Goal: Communication & Community: Answer question/provide support

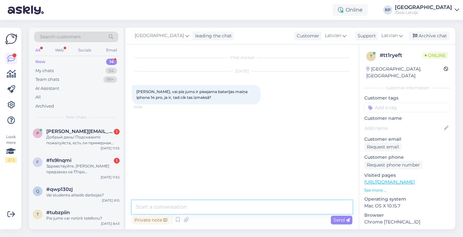
click at [232, 207] on textarea at bounding box center [242, 206] width 220 height 13
type textarea "Sveiki! Jā, protams. Tas izmaksās 99 eiro"
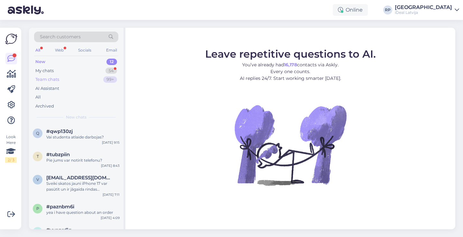
click at [94, 75] on div "Team chats 99+" at bounding box center [76, 79] width 84 height 9
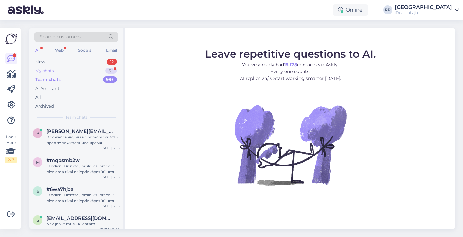
click at [94, 73] on div "My chats 54" at bounding box center [76, 70] width 84 height 9
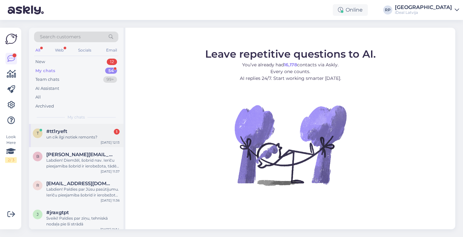
click at [101, 133] on div "#tt1ryeft 1" at bounding box center [82, 131] width 73 height 6
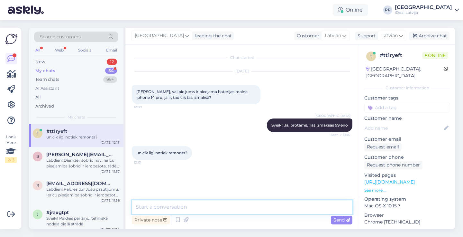
click at [190, 202] on textarea at bounding box center [242, 206] width 220 height 13
type textarea "Ja jūs"
click at [168, 209] on textarea "Ja jūs" at bounding box center [242, 206] width 220 height 13
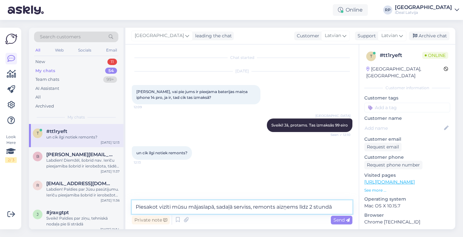
type textarea "Piesakot vizīti mūsu mājaslapā, sadaļā serviss, remonts aizņems līdz 2 stundām"
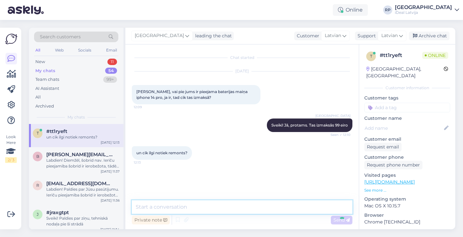
scroll to position [6, 0]
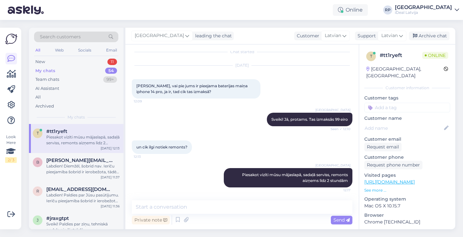
click at [88, 69] on div "My chats 54" at bounding box center [76, 70] width 84 height 9
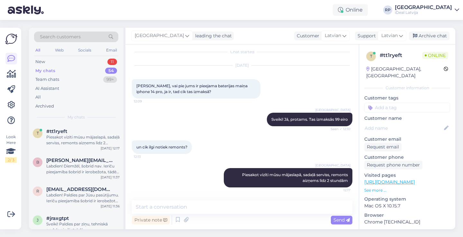
click at [92, 57] on div "Search customers All Web Socials Email New 11 My chats 54 Team chats 99+ AI Ass…" at bounding box center [76, 76] width 94 height 96
click at [93, 63] on div "New 11" at bounding box center [76, 61] width 84 height 9
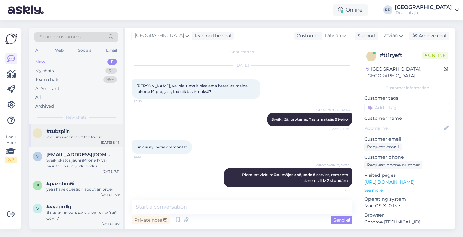
click at [94, 142] on div "t #tubzpiin Pie jums var notirit telefonu? Sep 24 8:43" at bounding box center [76, 135] width 94 height 23
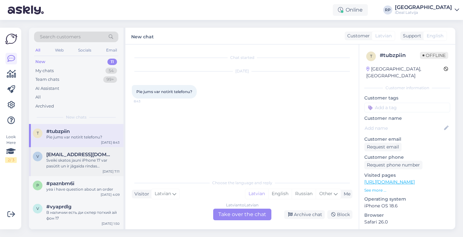
click at [96, 154] on div "vecuks26@inbox.lv" at bounding box center [82, 154] width 73 height 6
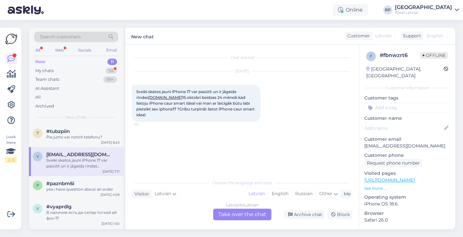
click at [74, 66] on div "New 11" at bounding box center [76, 61] width 84 height 9
click at [76, 73] on div "My chats 54" at bounding box center [76, 70] width 84 height 9
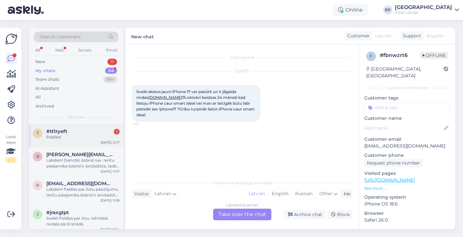
click at [87, 141] on div "t #tt1ryeft 1 Paldies! Sep 24 12:17" at bounding box center [76, 135] width 94 height 23
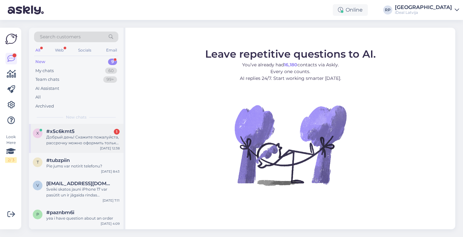
click at [97, 131] on div "#x5c6kmt5 1" at bounding box center [82, 131] width 73 height 6
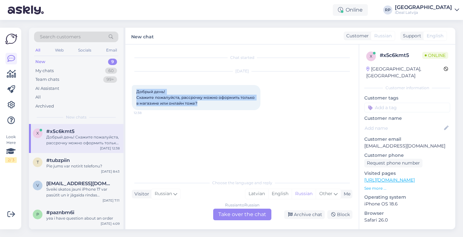
drag, startPoint x: 126, startPoint y: 87, endPoint x: 202, endPoint y: 111, distance: 79.3
click at [202, 111] on div "Chat started [DATE] Добрый день! Скажите пожалуйста, рассрочку можно оформить т…" at bounding box center [241, 136] width 233 height 184
copy span "Добрый день! Скажите пожалуйста, рассрочку можно оформить только в магазине или…"
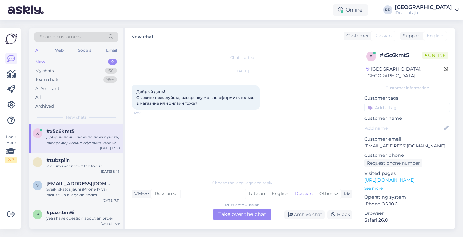
click at [251, 218] on div "Russian to Russian Take over the chat" at bounding box center [242, 214] width 58 height 12
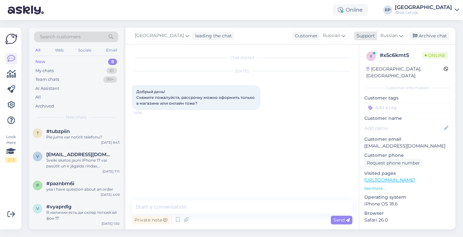
click at [390, 34] on span "Russian" at bounding box center [388, 35] width 17 height 7
type input "la"
click at [369, 83] on link "Latvian" at bounding box center [380, 85] width 71 height 10
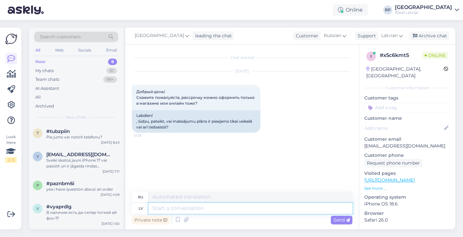
click at [208, 210] on textarea at bounding box center [250, 207] width 204 height 11
type textarea "S"
type textarea "Labdien!"
type textarea "Привет!"
type textarea "Labda d"
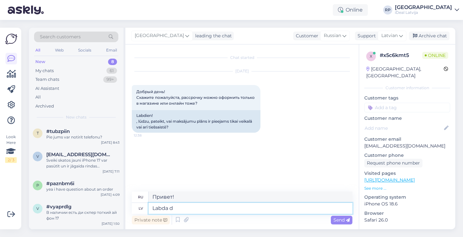
type textarea "Хороший"
type textarea "Labda diena!"
type textarea "Добрый день!"
type textarea "Labda diena! Tiešsaistē"
type textarea "Добрый день! Онлайн"
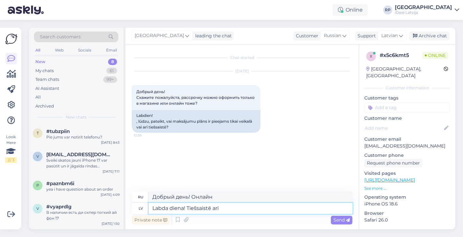
type textarea "Labda diena! Tiešsaistē arī v"
type textarea "Добрый день! Онлайн тоже."
type textarea "Labda diena! Tiešsaistē arī var n"
type textarea "Добрый день! Вы также можете сделать это онлайн."
type textarea "Labda diena! Tiešsaistē arī var noformēt l"
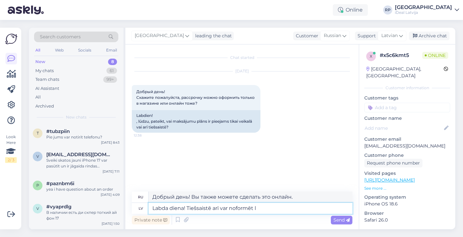
type textarea "Добрый день! Вы также можете подать заявку онлайн."
type textarea "Labda diena! Tiešsaistē arī var noformēt līzingu"
type textarea "Добрый день! Вы также можете подать заявку на аренду онлайн."
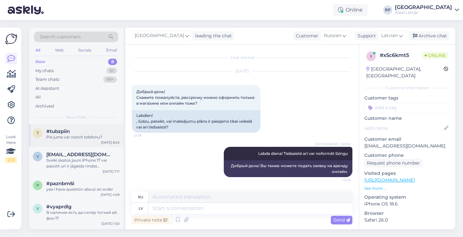
click at [103, 143] on div "Sep 24 8:43" at bounding box center [110, 142] width 19 height 5
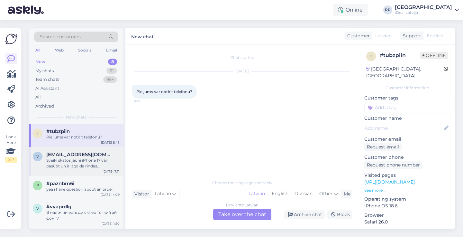
click at [94, 166] on div "Sveiki skatos jauni iPhone 17 var pasūtīt un ir jāgaida rindas [DOMAIN_NAME] [D…" at bounding box center [82, 163] width 73 height 12
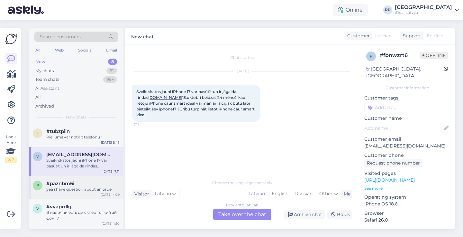
click at [87, 176] on div "p #paznbm6i yea i have question about an order Sep 24 4:09" at bounding box center [76, 187] width 94 height 23
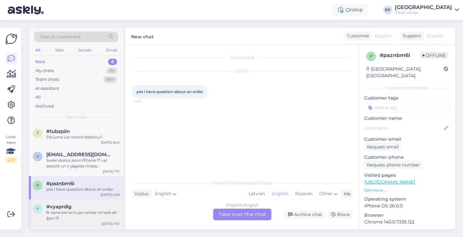
click at [83, 207] on div "#vyaprdlg" at bounding box center [82, 206] width 73 height 6
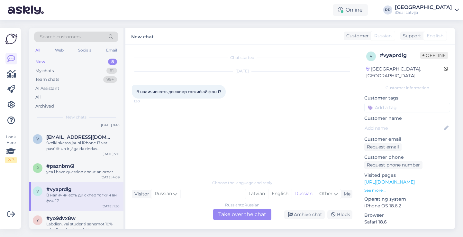
scroll to position [34, 0]
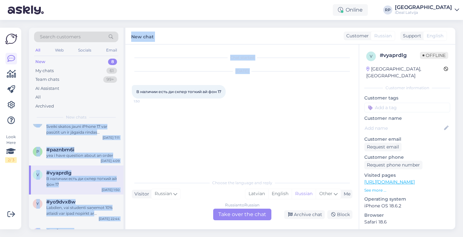
drag, startPoint x: 125, startPoint y: 87, endPoint x: 136, endPoint y: 84, distance: 11.4
click at [139, 84] on div "Search customers All Web Socials Email New 8 My chats 61 Team chats 99+ AI Assi…" at bounding box center [242, 128] width 426 height 201
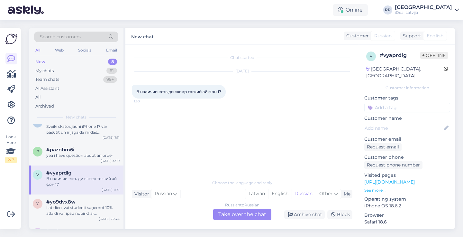
click at [139, 86] on div "В наличии есть ди скпер тогкий ай фон 17 1:50" at bounding box center [179, 91] width 94 height 13
drag, startPoint x: 135, startPoint y: 89, endPoint x: 252, endPoint y: 90, distance: 116.3
click at [252, 90] on div "Sep 24 2025 В наличии есть ди скпер тогкий ай фон 17 1:50" at bounding box center [242, 84] width 220 height 41
click at [155, 92] on span "В наличии есть ди скпер тогкий ай фон 17" at bounding box center [178, 91] width 85 height 5
drag, startPoint x: 136, startPoint y: 91, endPoint x: 231, endPoint y: 90, distance: 95.1
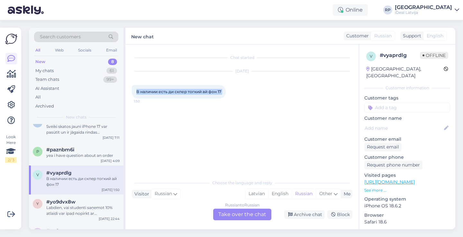
click at [226, 90] on div "В наличии есть ди скпер тогкий ай фон 17 1:50" at bounding box center [179, 91] width 94 height 13
copy div "В наличии есть ди скпер тогкий ай фон 17 1:50"
click at [173, 134] on div "Chat started Sep 24 2025 В наличии есть ди скпер тогкий ай фон 17 1:50" at bounding box center [245, 110] width 226 height 119
click at [101, 197] on div "y #yo9dvx8w Labdien, vai studenti saņemot 10% atlaidi var ipad nopirkt ar bezpr…" at bounding box center [76, 208] width 94 height 29
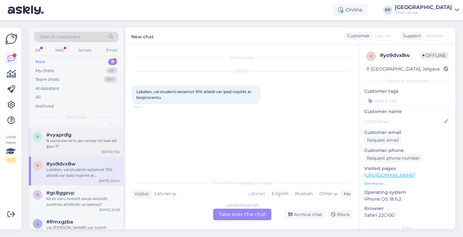
scroll to position [0, 0]
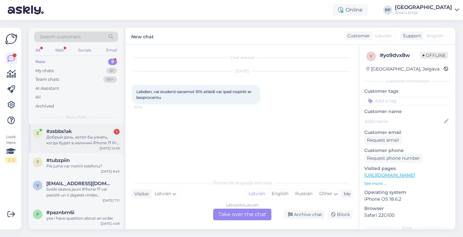
click at [104, 146] on div "Sep 24 12:49" at bounding box center [110, 148] width 20 height 5
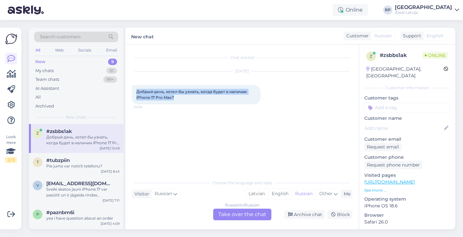
drag, startPoint x: 135, startPoint y: 90, endPoint x: 209, endPoint y: 108, distance: 76.0
click at [209, 108] on div "Sep 24 2025 Добрый день, хотел бы узнать, когда будет в наличии iPhone 17 Pro M…" at bounding box center [242, 87] width 220 height 47
copy span "Добрый день, хотел бы узнать, когда будет в наличии iPhone 17 Pro Max?"
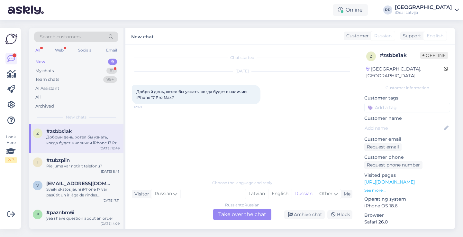
click at [205, 141] on div "Chat started Sep 24 2025 Добрый день, хотел бы узнать, когда будет в наличии iP…" at bounding box center [245, 110] width 226 height 119
click at [108, 70] on div "61" at bounding box center [111, 70] width 11 height 6
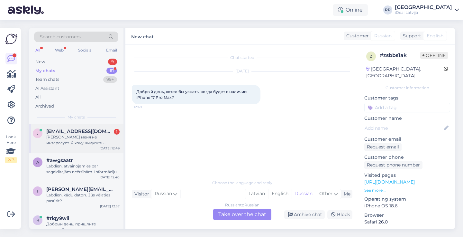
click at [92, 127] on div "j jusjbaltrenas@gmail.com 1 Аренда меня не интересует. Я хочу выкупить телефон,…" at bounding box center [76, 138] width 94 height 29
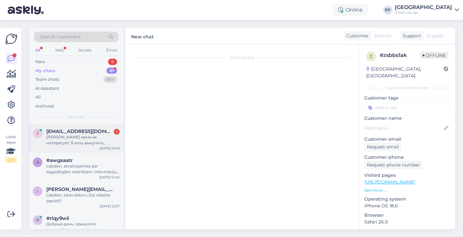
scroll to position [49, 0]
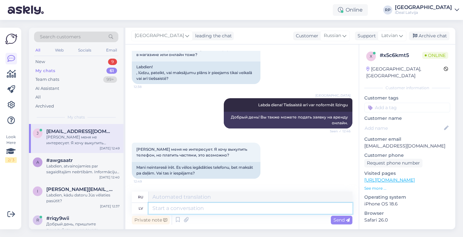
click at [175, 208] on textarea at bounding box center [250, 207] width 204 height 11
type textarea "S"
type textarea "Jā, p"
type textarea "Да,"
type textarea "Jā, protams"
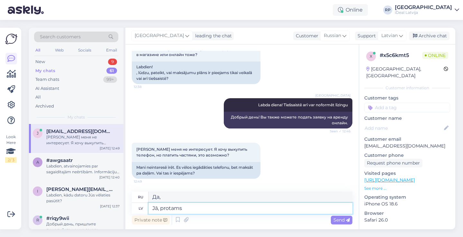
type textarea "Да, конечно"
type textarea "Jā, protams."
type textarea "Да, конечно."
type textarea "Jā, protams. Varat"
type textarea "Да, конечно. В."
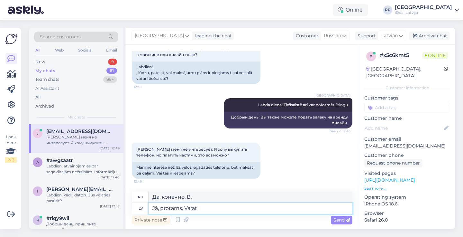
type textarea "Jā, protams. Varat n"
type textarea "Да, конечно. Можно."
type textarea "Jā, protams. Varat noformēt to"
type textarea "Да, конечно. Вы можете создать"
type textarea "Jā, protams. Varat noformēt to"
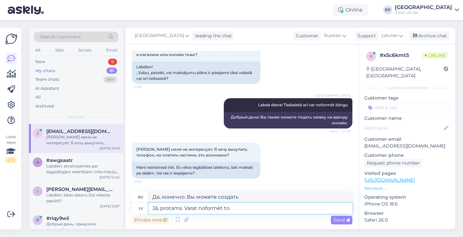
type textarea "Да, конечно. Ты можешь это спроектировать."
type textarea "Jā, protams. Varat noformēt to uz v"
type textarea "Да, конечно. Вы можете оформить его на"
type textarea "Jā, protams. Varat noformēt to uz vietas"
type textarea "Да, конечно. Вы можете договориться об этом на месте."
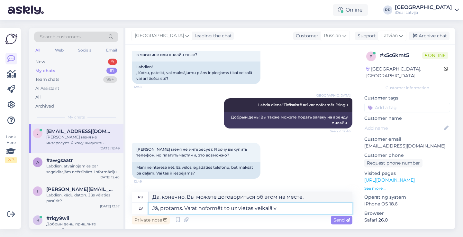
type textarea "Jā, protams. Varat noformēt to uz vietas veikalā va"
type textarea "Да, конечно. Вы можете оформить заказ в магазине."
type textarea "Jā, protams. Varat noformēt to uz vietas veikalā vai"
type textarea "Да, конечно. Вы можете оформить заказ в магазине или"
type textarea "Jā, protams. Varat noformēt to uz vietas veikalā vai tiešsaistē"
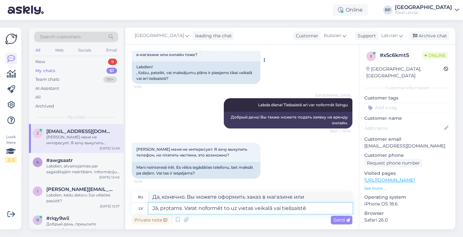
type textarea "Да, конечно. Вы можете заказать его в магазине или онлайн."
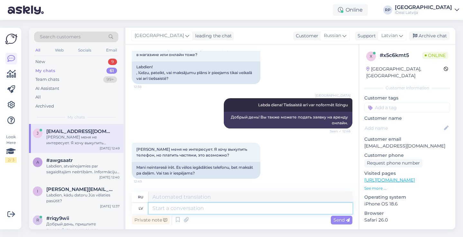
scroll to position [93, 0]
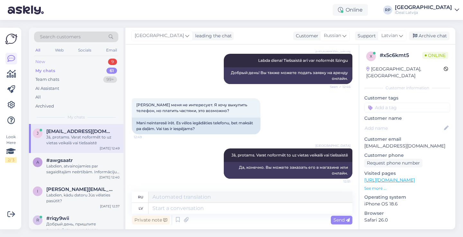
click at [116, 61] on div "9" at bounding box center [112, 61] width 9 height 6
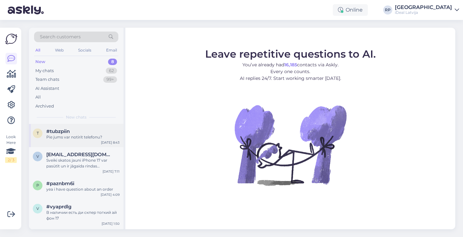
click at [58, 137] on div "Pie jums var notirit telefonu?" at bounding box center [82, 137] width 73 height 6
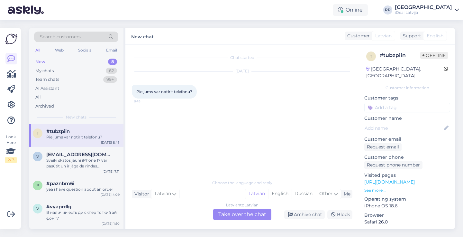
click at [232, 219] on div "Latvian to Latvian Take over the chat" at bounding box center [242, 214] width 58 height 12
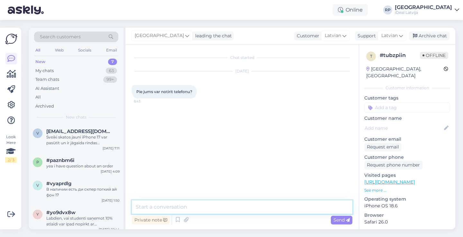
click at [225, 205] on textarea at bounding box center [242, 206] width 220 height 13
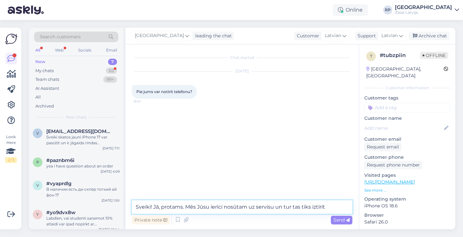
type textarea "Sveiki! Jā, protams. Mēs Jūsu ierīci nosūtam uz servisu un tur tas tiks iztīrīts"
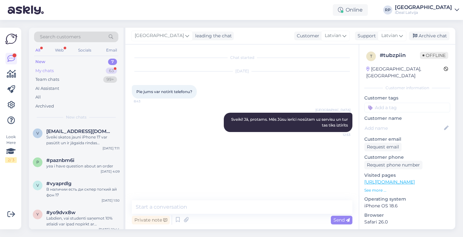
click at [110, 67] on div "My chats 63" at bounding box center [76, 70] width 84 height 9
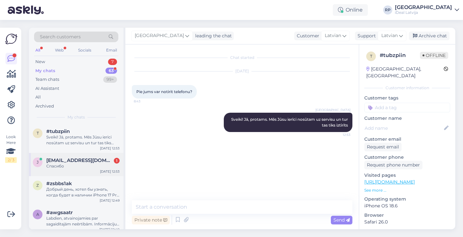
click at [98, 159] on span "jusjbaltrenas@gmail.com" at bounding box center [79, 160] width 67 height 6
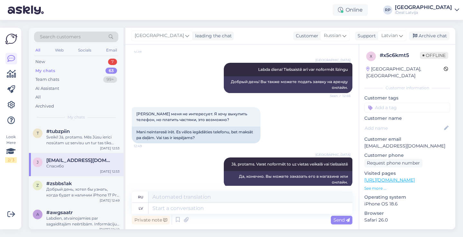
scroll to position [85, 0]
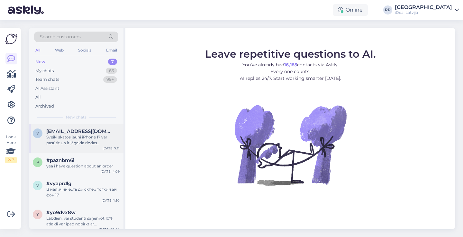
click at [85, 136] on div "Sveiki skatos jauni iPhone 17 var pasūtīt un ir jāgaida rindas [DOMAIN_NAME] [D…" at bounding box center [82, 140] width 73 height 12
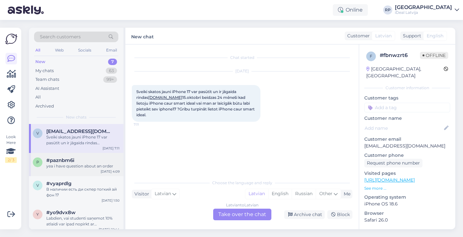
click at [81, 165] on div "yea i have question about an order" at bounding box center [82, 166] width 73 height 6
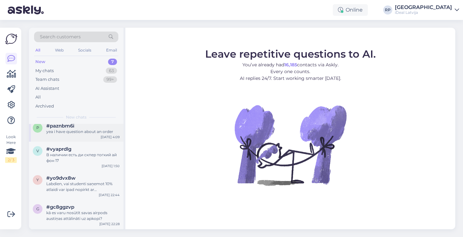
scroll to position [42, 0]
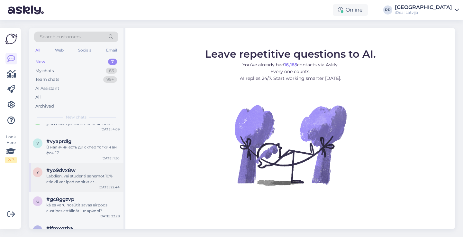
click at [85, 170] on div "#yo9dvx8w" at bounding box center [82, 170] width 73 height 6
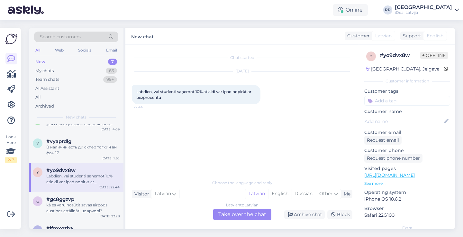
click at [229, 217] on div "Latvian to Latvian Take over the chat" at bounding box center [242, 214] width 58 height 12
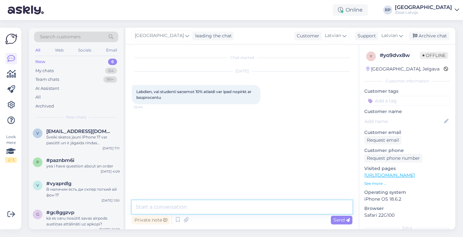
click at [239, 209] on textarea at bounding box center [242, 206] width 220 height 13
click at [178, 207] on textarea "Sveiki! Studentu atlaide" at bounding box center [242, 206] width 220 height 13
click at [223, 207] on textarea "Sveiki! Studentu 10% atlaide" at bounding box center [242, 206] width 220 height 13
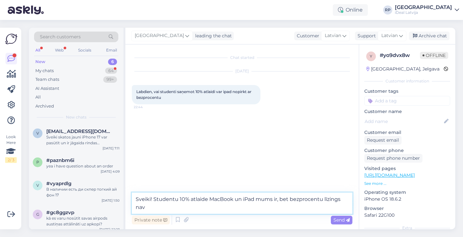
type textarea "Sveiki! Studentu 10% atlaide MacBook un iPad mums ir, bet bezprocentu līzings n…"
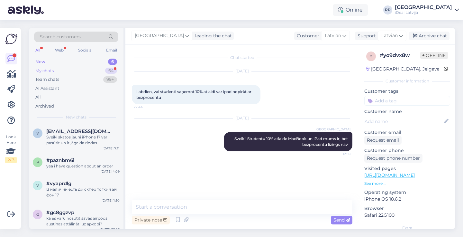
click at [105, 69] on div "My chats 64" at bounding box center [76, 70] width 84 height 9
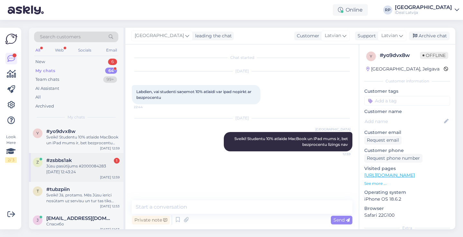
click at [105, 156] on div "z #zsbbs1ak 1 Jūsu pasūtījums #2000084283 [DATE] 12:43:24 [DATE] 12:59" at bounding box center [76, 167] width 94 height 29
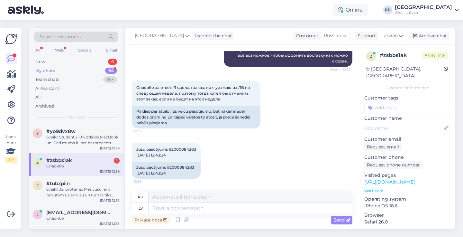
scroll to position [218, 0]
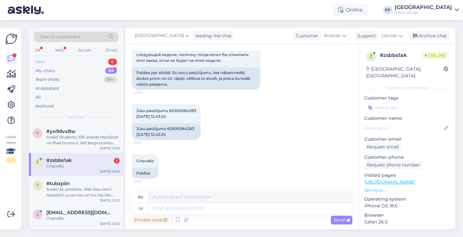
click at [84, 60] on div "New 6" at bounding box center [76, 61] width 84 height 9
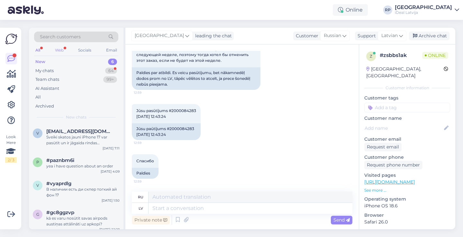
click at [64, 49] on div "Web" at bounding box center [59, 50] width 11 height 8
click at [34, 47] on div "All Web Socials Email" at bounding box center [76, 51] width 84 height 10
click at [42, 49] on div "All Web Socials Email" at bounding box center [76, 51] width 84 height 10
click at [40, 50] on div "All" at bounding box center [37, 50] width 7 height 8
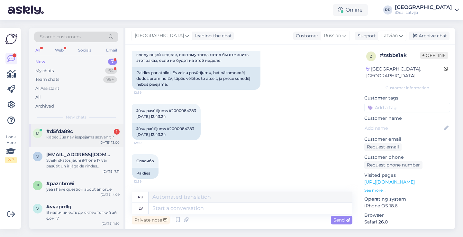
click at [94, 124] on div "d #d5fda89c 1 Kāpēc Jūs nav iespejams sazvanit ? Sep 24 13:00" at bounding box center [76, 135] width 94 height 23
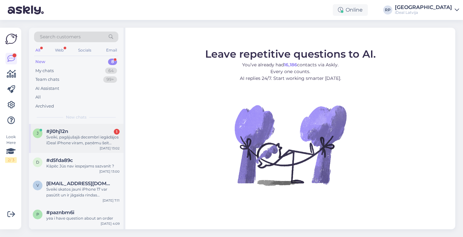
click at [93, 131] on div "#jl0hj12n 1" at bounding box center [82, 131] width 73 height 6
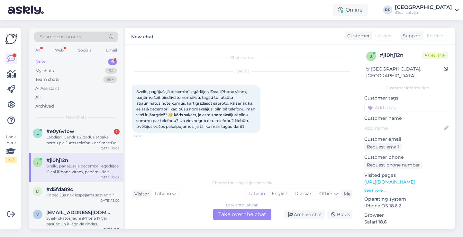
click at [93, 131] on div "#e0y6v1ow 1" at bounding box center [82, 131] width 73 height 6
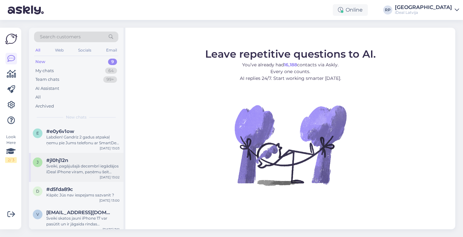
click at [116, 157] on div "#jl0hj12n" at bounding box center [82, 160] width 73 height 6
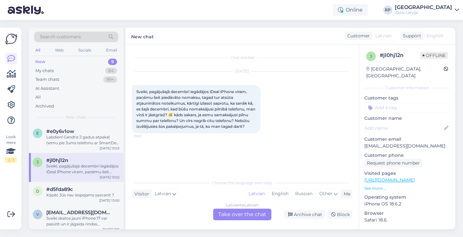
drag, startPoint x: 135, startPoint y: 90, endPoint x: 165, endPoint y: 132, distance: 52.7
click at [166, 133] on div "Sveiki, pagājušajā decembrī iegādājos iDeal iPhone vīram, paņēmu šeit piedāvāto…" at bounding box center [196, 109] width 129 height 48
copy span "Sveiki, pagājušajā decembrī iegādājos iDeal iPhone vīram, paņēmu šeit piedāvāto…"
click at [238, 218] on div "Latvian to Latvian Take over the chat" at bounding box center [242, 214] width 58 height 12
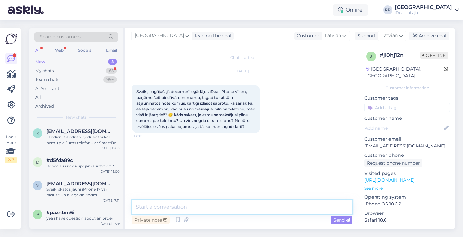
click at [242, 206] on textarea at bounding box center [242, 206] width 220 height 13
paste textarea "Sveiki! Saprotam Jūsu neizpratni – Smart Deal nav parasts līzings, bet noma, ku…"
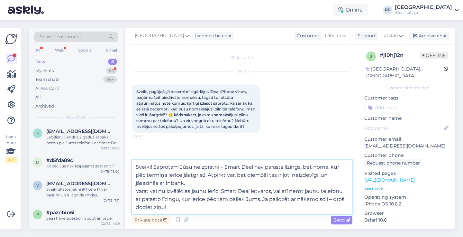
click at [228, 175] on textarea "Sveiki! Saprotam Jūsu neizpratni – Smart Deal nav parasts līzings, bet noma, ku…" at bounding box center [242, 186] width 220 height 53
click at [172, 182] on textarea "Sveiki! Saprotam Jūsu neizpratni – Smart Deal nav parasts līzings, bet noma, ku…" at bounding box center [242, 186] width 220 height 53
click at [138, 190] on textarea "Sveiki! Saprotam Jūsu neizpratni – Smart Deal nav parasts līzings, bet noma, ku…" at bounding box center [242, 186] width 220 height 53
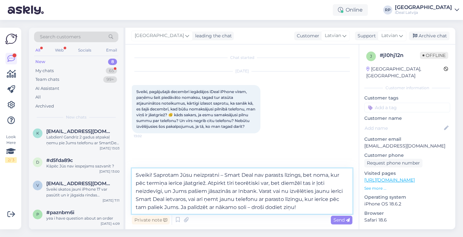
click at [197, 193] on textarea "Sveiki! Saprotam Jūsu neizpratni – Smart Deal nav parasts līzings, bet noma, ku…" at bounding box center [242, 190] width 220 height 45
click at [293, 210] on textarea "Sveiki! Saprotam Jūsu neizpratni – Smart Deal nav parasts līzings, bet noma, ku…" at bounding box center [242, 190] width 220 height 45
drag, startPoint x: 168, startPoint y: 205, endPoint x: 314, endPoint y: 207, distance: 145.9
click at [314, 207] on textarea "Sveiki! Saprotam Jūsu neizpratni – Smart Deal nav parasts līzings, bet noma, ku…" at bounding box center [242, 190] width 220 height 45
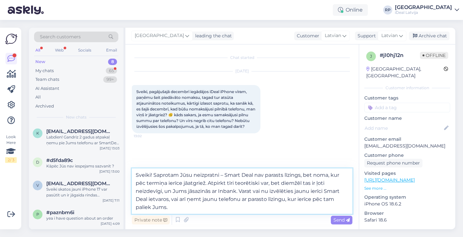
type textarea "Sveiki! Saprotam Jūsu neizpratni – Smart Deal nav parasts līzings, bet noma, ku…"
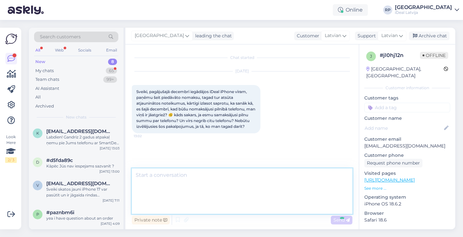
scroll to position [8, 0]
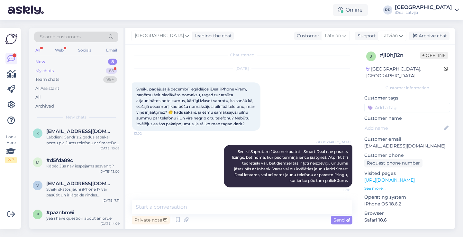
click at [115, 71] on div "65" at bounding box center [111, 70] width 11 height 6
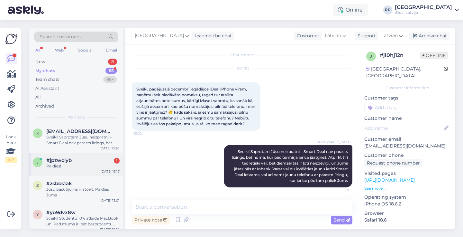
click at [81, 159] on div "#jpzwclyb 1" at bounding box center [82, 160] width 73 height 6
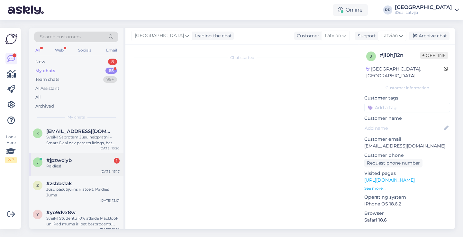
scroll to position [13, 0]
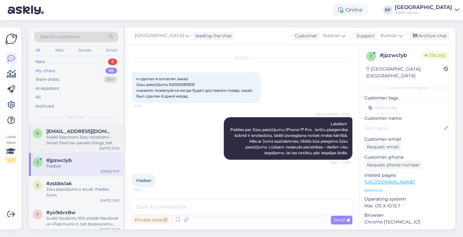
click at [78, 132] on span "klinta.peipina@gmail.com" at bounding box center [79, 131] width 67 height 6
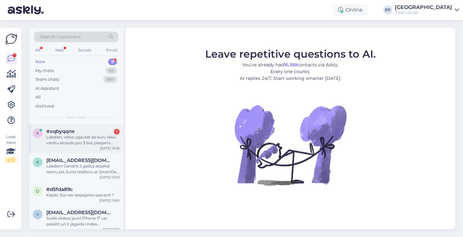
click at [79, 141] on div "Labdien, vēlos uzjautāt ap kuru laiku varētu airpods pro 3 būt pieejami veikalā" at bounding box center [82, 140] width 73 height 12
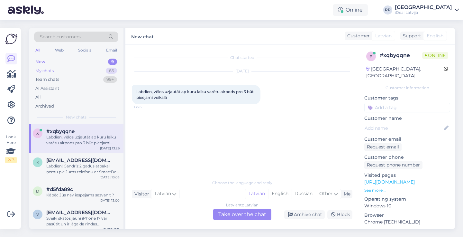
click at [107, 70] on div "65" at bounding box center [111, 70] width 11 height 6
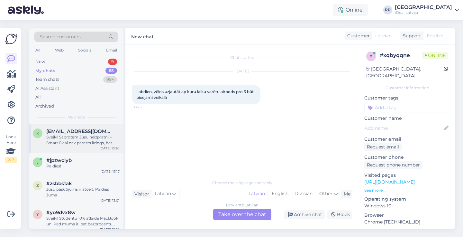
click at [90, 140] on div "Sveiki! Saprotam Jūsu neizpratni – Smart Deal nav parasts līzings, bet noma, ku…" at bounding box center [82, 140] width 73 height 12
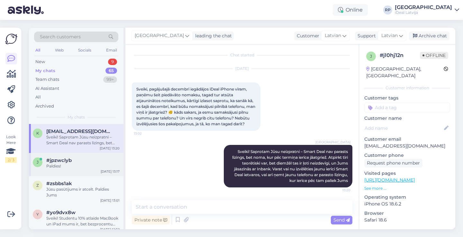
click at [83, 166] on div "Paldies!" at bounding box center [82, 166] width 73 height 6
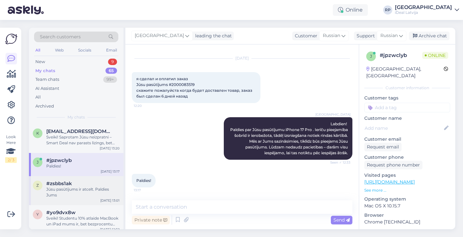
click at [78, 183] on div "#zsbbs1ak" at bounding box center [82, 183] width 73 height 6
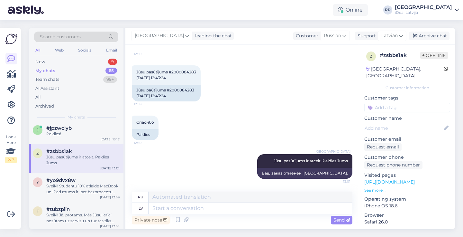
scroll to position [32, 0]
click at [77, 183] on div "Sveiki! Studentu 10% atlaide MacBook un iPad mums ir, bet bezprocentu līzings n…" at bounding box center [82, 189] width 73 height 12
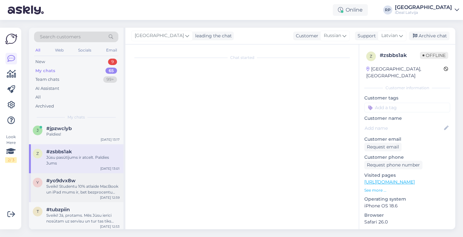
scroll to position [0, 0]
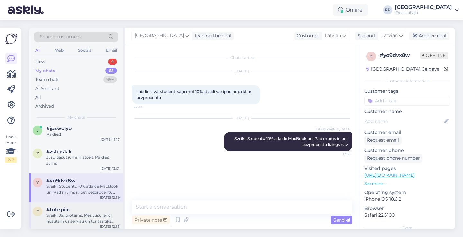
click at [85, 203] on div "t #tubzpiin Sveiki! Jā, protams. Mēs Jūsu ierīci nosūtam uz servisu un tur tas …" at bounding box center [76, 216] width 94 height 29
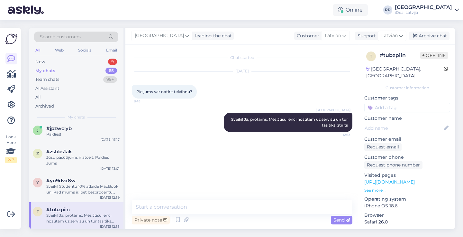
scroll to position [58, 0]
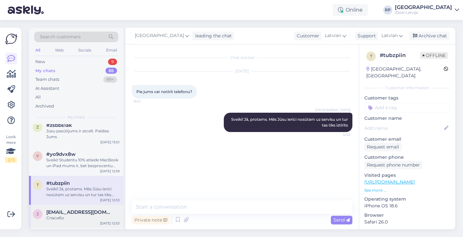
click at [81, 211] on span "[EMAIL_ADDRESS][DOMAIN_NAME]" at bounding box center [79, 212] width 67 height 6
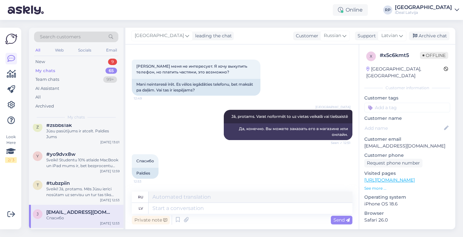
scroll to position [101, 0]
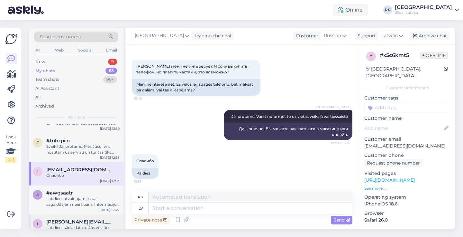
click at [79, 214] on div "i ivars@planhat.com Labdien, kādu datoru Jūs vēlaties pasūtīt? Sep 24 12:37" at bounding box center [76, 228] width 94 height 29
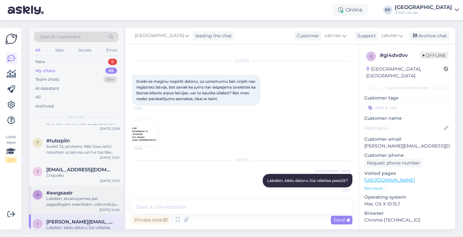
click at [87, 196] on div "Labdien, atvainojamies par sagaidītajām neērtībām. Informāciju nodosim tehniska…" at bounding box center [82, 201] width 73 height 12
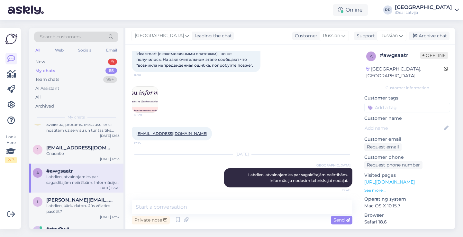
scroll to position [123, 0]
click at [92, 194] on div "i ivars@planhat.com Labdien, kādu datoru Jūs vēlaties pasūtīt? Sep 24 12:37" at bounding box center [76, 206] width 94 height 29
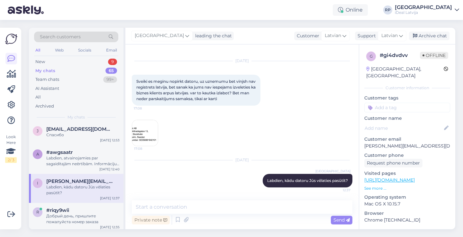
scroll to position [154, 0]
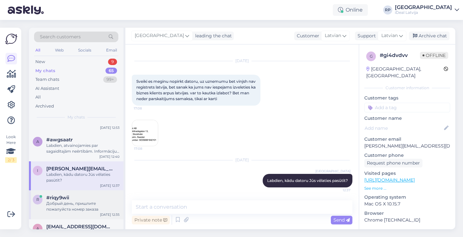
click at [89, 207] on div "Добрый день, пришлите пожалуйста номер заказа" at bounding box center [82, 206] width 73 height 12
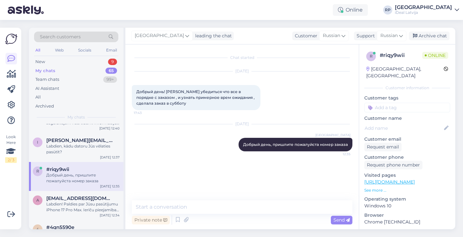
scroll to position [192, 0]
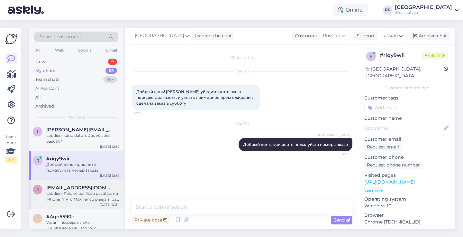
click at [89, 195] on div "Labdien! Paldies par Jūsu pasūtījumu iPhone 17 Pro Max. Ierīču pieejamība šobrī…" at bounding box center [82, 196] width 73 height 12
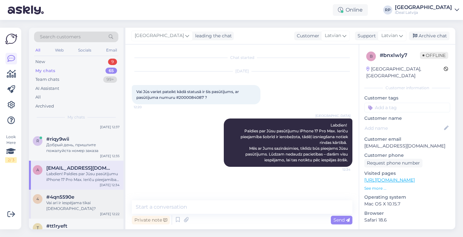
click at [89, 196] on div "#4qn5590e" at bounding box center [82, 197] width 73 height 6
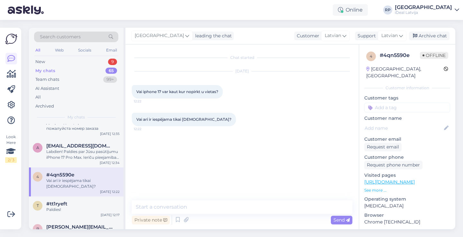
scroll to position [239, 0]
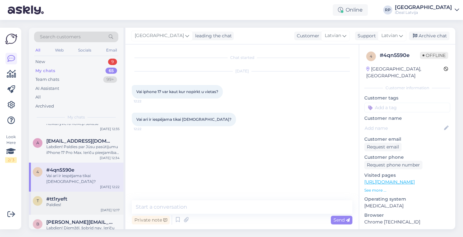
click at [89, 201] on div "Paldies!" at bounding box center [82, 204] width 73 height 6
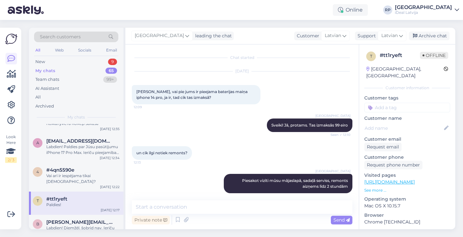
scroll to position [33, 0]
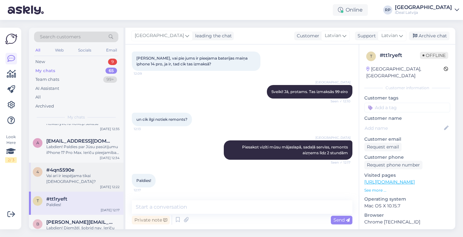
click at [92, 177] on div "4 #4qn5590e Vai arī ir iespējama tikai pasūtīšana? Sep 24 12:22" at bounding box center [76, 176] width 94 height 29
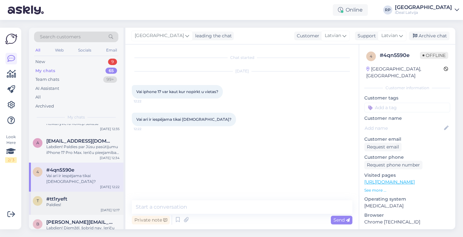
scroll to position [0, 0]
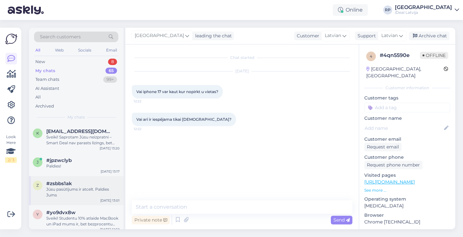
click at [92, 189] on div "Jūsu pasūtījums ir atcelt. Paldies Jums" at bounding box center [82, 192] width 73 height 12
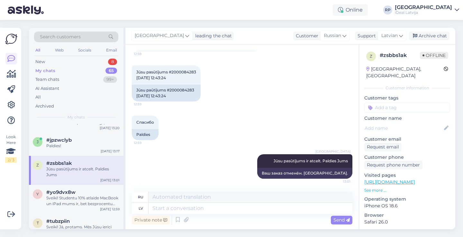
scroll to position [21, 0]
click at [91, 192] on div "#yo9dvx8w" at bounding box center [82, 191] width 73 height 6
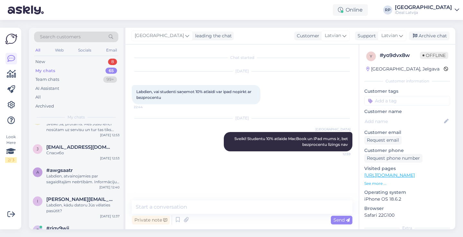
scroll to position [125, 0]
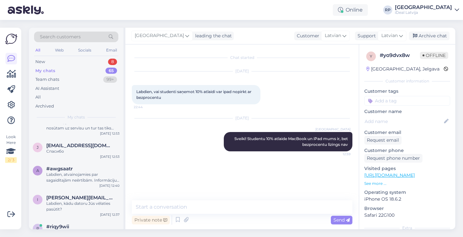
click at [91, 192] on div "i ivars@planhat.com Labdien, kādu datoru Jūs vēlaties pasūtīt? Sep 24 12:37" at bounding box center [76, 204] width 94 height 29
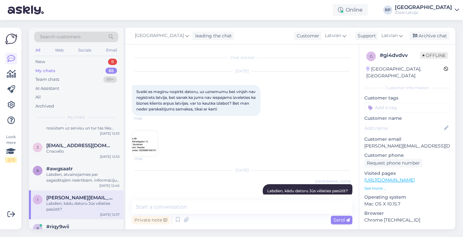
scroll to position [10, 0]
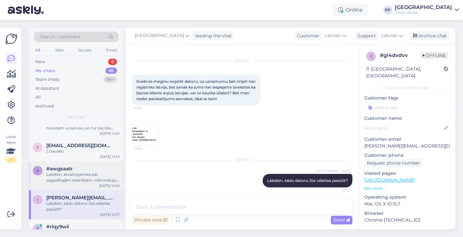
click at [98, 181] on div "Labdien, atvainojamies par sagaidītajām neērtībām. Informāciju nodosim tehniska…" at bounding box center [82, 177] width 73 height 12
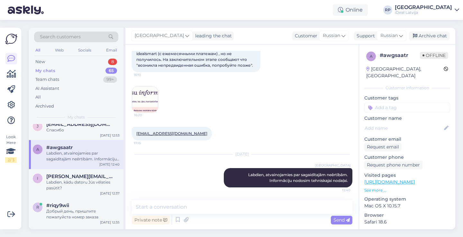
scroll to position [158, 0]
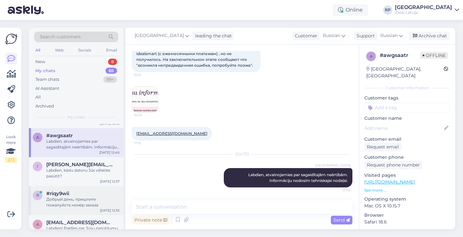
click at [88, 199] on div "Добрый день, пришлите пожалуйста номер заказа" at bounding box center [82, 202] width 73 height 12
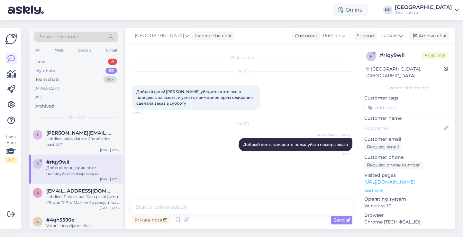
click at [88, 199] on div "Labdien! Paldies par Jūsu pasūtījumu iPhone 17 Pro Max. Ierīču pieejamība šobrī…" at bounding box center [82, 199] width 73 height 12
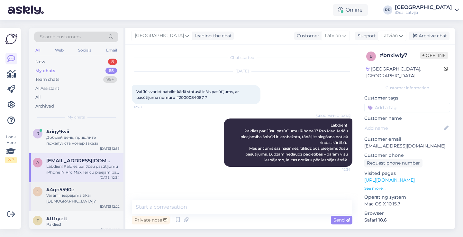
click at [88, 199] on div "4 #4qn5590e Vai arī ir iespējama tikai pasūtīšana? Sep 24 12:22" at bounding box center [76, 196] width 94 height 29
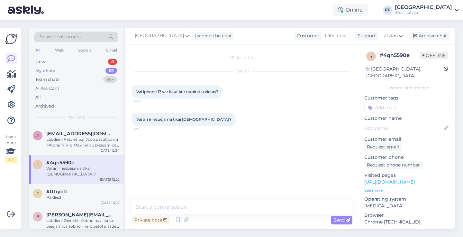
scroll to position [247, 0]
click at [88, 199] on div "t #tt1ryeft Paldies! Sep 24 12:17" at bounding box center [76, 194] width 94 height 23
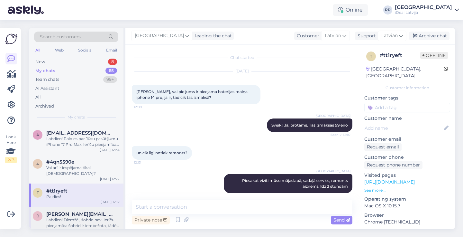
scroll to position [33, 0]
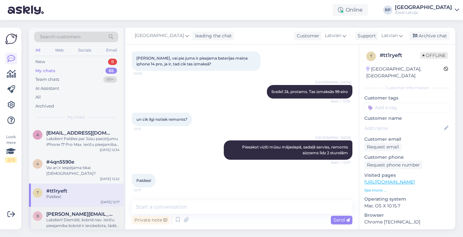
click at [82, 217] on div "Labdien! Diemžēl, šobrid nav. Ierīču pieejamība šobrīd ir ierobežota, tādēļ izs…" at bounding box center [82, 223] width 73 height 12
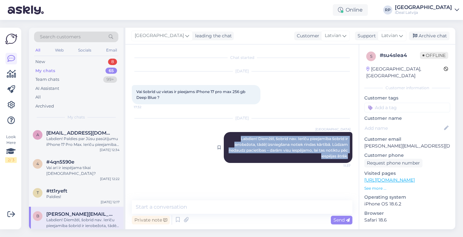
drag, startPoint x: 236, startPoint y: 135, endPoint x: 347, endPoint y: 153, distance: 112.6
click at [347, 153] on div "Riga plaza Labdien! Diemžēl, šobrid nav. Ierīču pieejamība šobrīd ir ierobežota…" at bounding box center [288, 147] width 129 height 31
copy span "Labdien! Diemžēl, šobrid nav. Ierīču pieejamība šobrīd ir ierobežota, tādēļ izs…"
click at [97, 61] on div "New 8" at bounding box center [76, 61] width 84 height 9
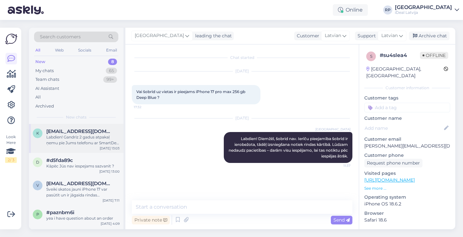
click at [70, 128] on span "[EMAIL_ADDRESS][DOMAIN_NAME]" at bounding box center [79, 131] width 67 height 6
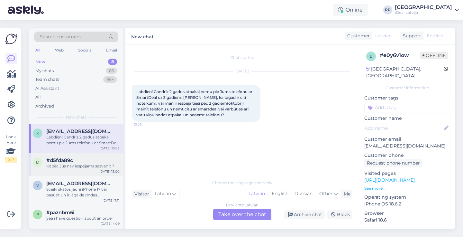
click at [92, 161] on div "#d5fda89c" at bounding box center [82, 160] width 73 height 6
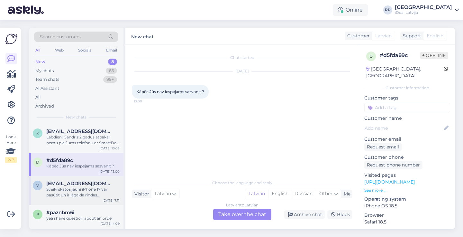
click at [96, 198] on div "v vecuks26@inbox.lv Sveiki skatos jauni iPhone 17 var pasūtīt un ir jāgaida rin…" at bounding box center [76, 190] width 94 height 29
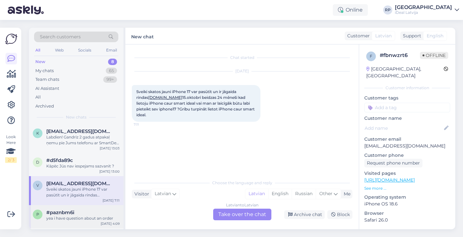
click at [101, 215] on div "yea i have question about an order" at bounding box center [82, 218] width 73 height 6
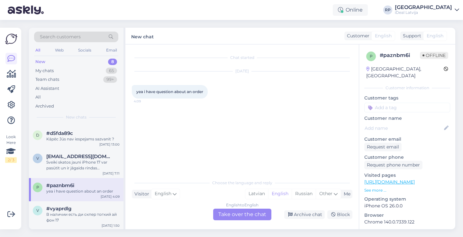
click at [101, 215] on div "В наличии есть ди скпер тогкий ай фон 17" at bounding box center [82, 217] width 73 height 12
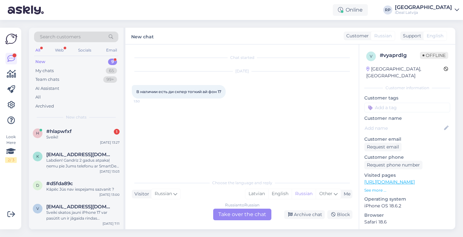
click at [95, 121] on div "Search customers All Web Socials Email New 9 My chats 65 Team chats 99+ AI Assi…" at bounding box center [76, 76] width 94 height 96
click at [92, 139] on div "Sveiki!" at bounding box center [82, 137] width 73 height 6
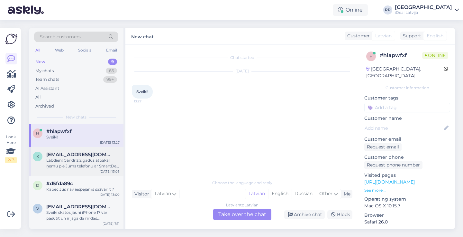
click at [89, 157] on div "Labdien! Gandrīz 2 gadus atpakaļ ņemu pie Jums telefonu ar SmartDeal uz 3 gadie…" at bounding box center [82, 163] width 73 height 12
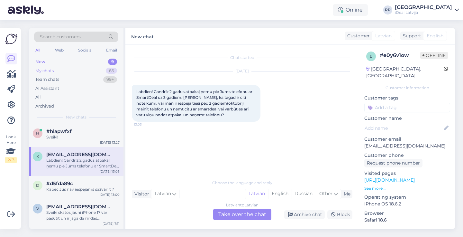
click at [65, 69] on div "My chats 65" at bounding box center [76, 70] width 84 height 9
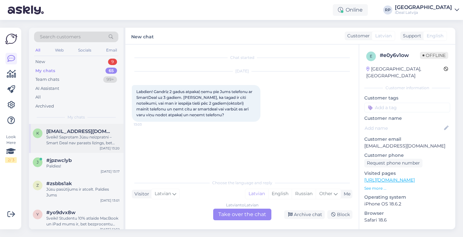
click at [67, 128] on span "[EMAIL_ADDRESS][DOMAIN_NAME]" at bounding box center [79, 131] width 67 height 6
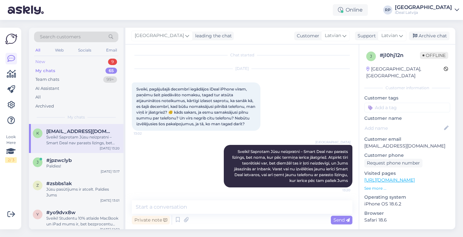
click at [101, 60] on div "New 9" at bounding box center [76, 61] width 84 height 9
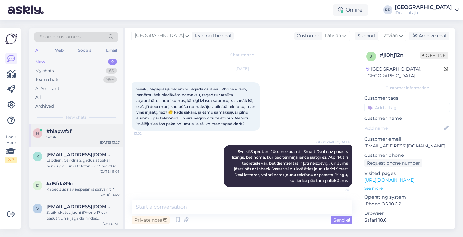
click at [93, 126] on div "h #hlapwfxf Sveiki! Sep 24 13:27" at bounding box center [76, 135] width 94 height 23
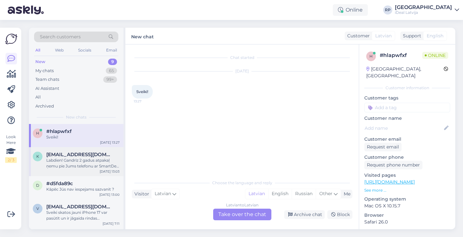
click at [87, 162] on div "Labdien! Gandrīz 2 gadus atpakaļ ņemu pie Jums telefonu ar SmartDeal uz 3 gadie…" at bounding box center [82, 163] width 73 height 12
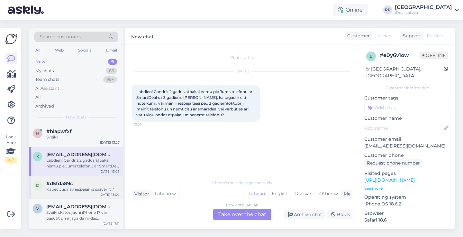
click at [88, 182] on div "#d5fda89c" at bounding box center [82, 183] width 73 height 6
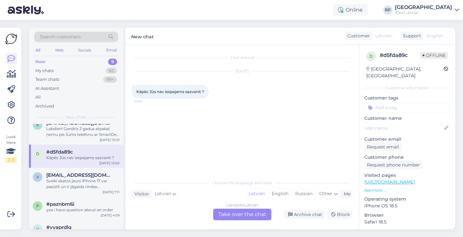
click at [88, 182] on div "Sveiki skatos jauni iPhone 17 var pasūtīt un ir jāgaida rindas [DOMAIN_NAME] [D…" at bounding box center [82, 184] width 73 height 12
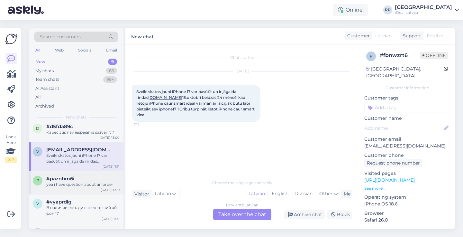
scroll to position [58, 0]
click at [88, 182] on div "yea i have question about an order" at bounding box center [82, 184] width 73 height 6
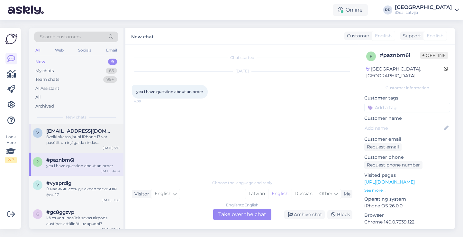
scroll to position [76, 0]
click at [112, 186] on div "В наличии есть ди скпер тогкий ай фон 17" at bounding box center [82, 191] width 73 height 12
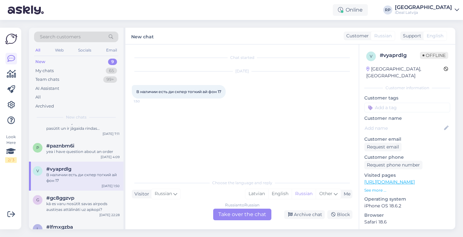
scroll to position [96, 0]
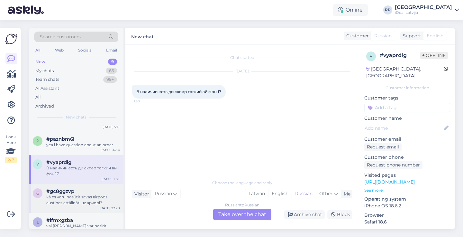
click at [112, 199] on div "kā es varu nosūtīt savas airpods austiņas attālināti uz apkopi?" at bounding box center [82, 200] width 73 height 12
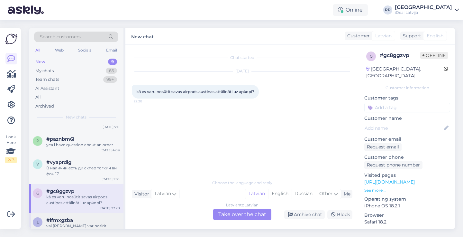
click at [102, 217] on div "#lfmxgzba" at bounding box center [82, 220] width 73 height 6
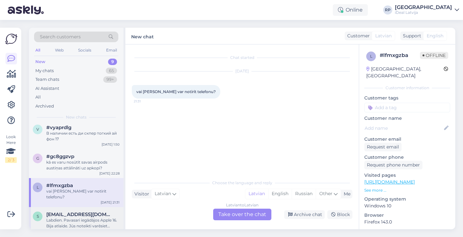
click at [102, 211] on div "[EMAIL_ADDRESS][DOMAIN_NAME]" at bounding box center [82, 214] width 73 height 6
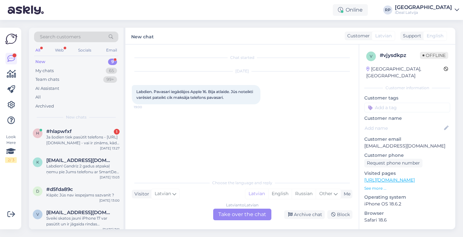
scroll to position [0, 0]
click at [77, 130] on div "#hlapwfxf 1" at bounding box center [82, 131] width 73 height 6
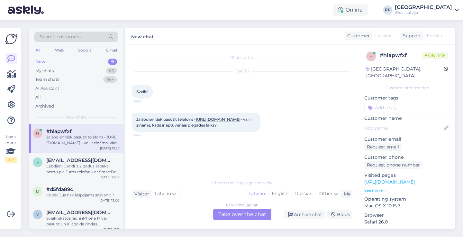
click at [233, 213] on div "Latvian to Latvian Take over the chat" at bounding box center [242, 214] width 58 height 12
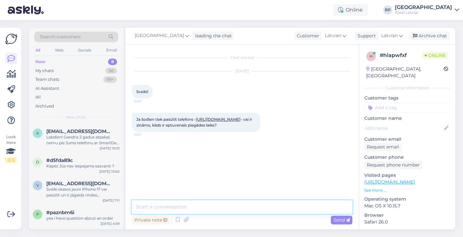
click at [234, 207] on textarea at bounding box center [242, 206] width 220 height 13
paste textarea "Labdien! Diemžēl, šobrid nav. Ierīču pieejamība šobrīd ir ierobežota, tādēļ izs…"
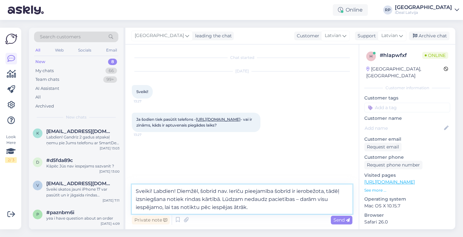
drag, startPoint x: 177, startPoint y: 189, endPoint x: 152, endPoint y: 189, distance: 24.7
click at [152, 189] on textarea "Sveiki! Labdien! Diemžēl, šobrid nav. Ierīču pieejamība šobrīd ir ierobežota, t…" at bounding box center [242, 198] width 220 height 29
type textarea "Sveiki! Diemžēl, šobrid nav. Ierīču pieejamība šobrīd ir ierobežota, tādēļ izsn…"
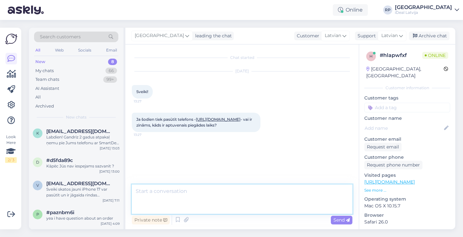
scroll to position [7, 0]
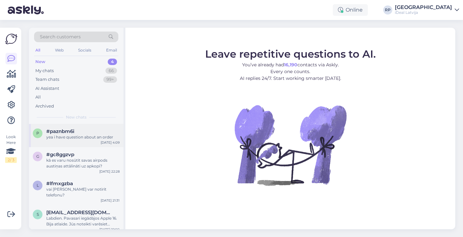
click at [105, 135] on div "yea i have question about an order" at bounding box center [82, 137] width 73 height 6
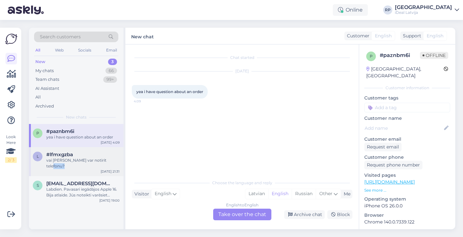
click at [77, 162] on div "l #lfmxgzba vai pie jums var notīrīt telefonu? [DATE] 21:31" at bounding box center [76, 161] width 94 height 29
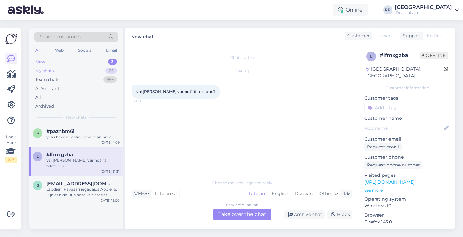
click at [107, 67] on div "66" at bounding box center [111, 70] width 12 height 6
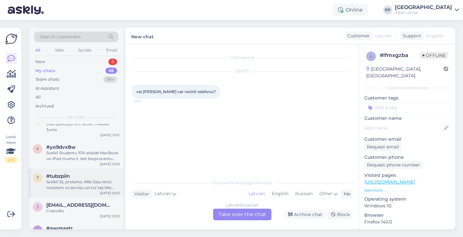
scroll to position [94, 0]
click at [68, 180] on div "Sveiki! Jā, protams. Mēs Jūsu ierīci nosūtam uz servisu un tur tas tiks iztīrīts" at bounding box center [82, 185] width 73 height 12
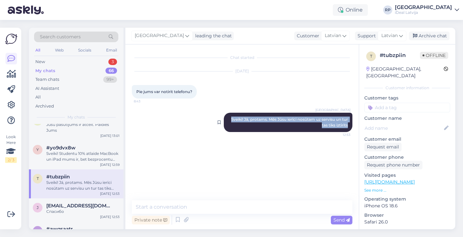
drag, startPoint x: 227, startPoint y: 117, endPoint x: 348, endPoint y: 126, distance: 121.5
click at [348, 126] on div "Riga plaza Sveiki! Jā, protams. Mēs Jūsu ierīci nosūtam uz servisu un tur tas t…" at bounding box center [288, 121] width 129 height 19
copy span "Sveiki! Jā, protams. Mēs Jūsu ierīci nosūtam uz servisu un tur tas tiks iztīrīts"
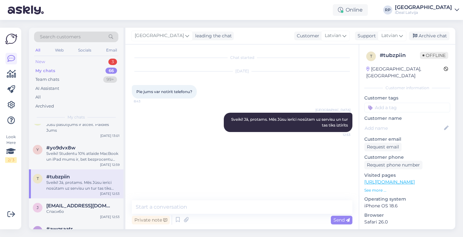
click at [89, 61] on div "New 3" at bounding box center [76, 61] width 84 height 9
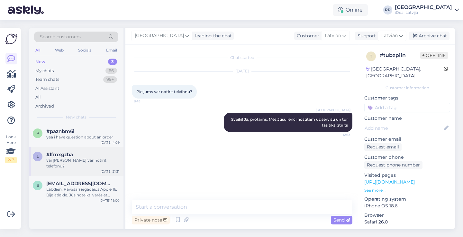
click at [80, 157] on div "vai [PERSON_NAME] var notīrīt telefonu?" at bounding box center [82, 163] width 73 height 12
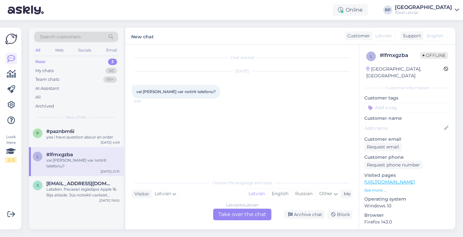
click at [229, 212] on div "Latvian to Latvian Take over the chat" at bounding box center [242, 214] width 58 height 12
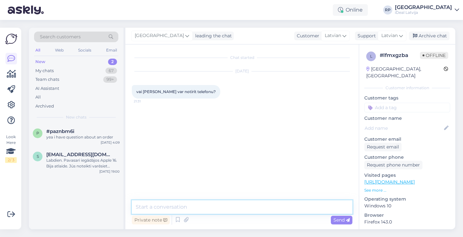
click at [219, 202] on textarea at bounding box center [242, 206] width 220 height 13
paste textarea "Sveiki! Jā, protams. Mēs Jūsu ierīci nosūtam uz servisu un tur tas tiks iztīrīts"
type textarea "Sveiki! Jā, protams. Mēs Jūsu ierīci nosūtam uz servisu un tur tas tiks iztīrīts"
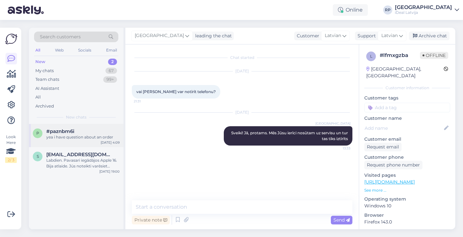
click at [89, 142] on div "p #paznbm6i yea i have question about an order [DATE] 4:09" at bounding box center [76, 135] width 94 height 23
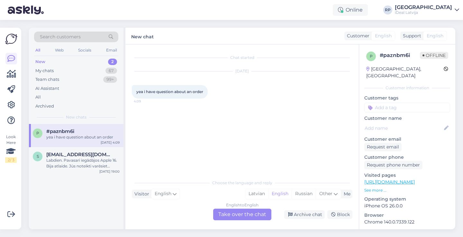
click at [252, 208] on div "Choose the language and reply Visitor English Me Latvian English Russian Other …" at bounding box center [242, 198] width 220 height 44
click at [257, 213] on div "English to English Take over the chat" at bounding box center [242, 214] width 58 height 12
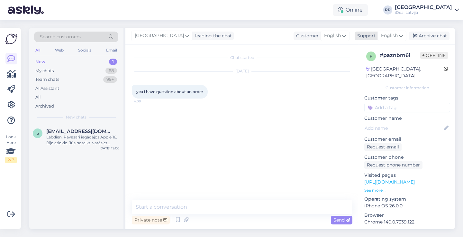
click at [396, 33] on span "English" at bounding box center [389, 35] width 17 height 7
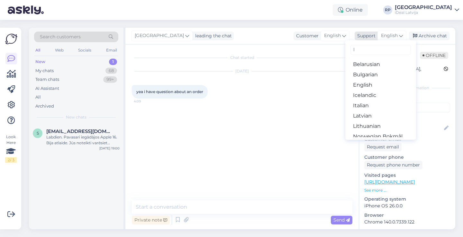
type input "la"
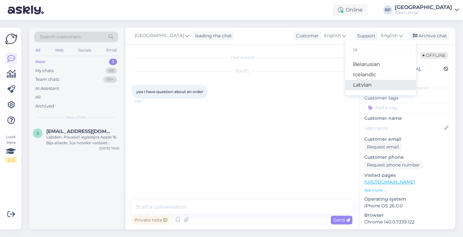
click at [369, 82] on link "Latvian" at bounding box center [380, 85] width 71 height 10
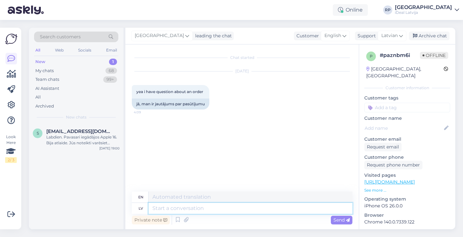
click at [233, 205] on textarea at bounding box center [250, 207] width 204 height 11
type textarea "Sveiki! K"
type textarea "Hello!"
type textarea "Sveiki! Kāda"
type textarea "Hello! What?"
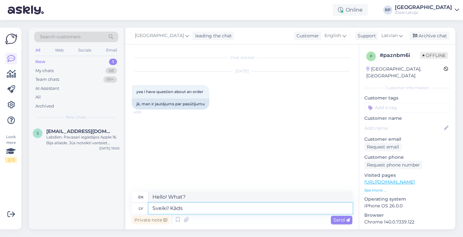
type textarea "Sveiki! Kāds"
type textarea "Hello! Someone"
type textarea "Sveiki! Kāds ir J"
type textarea "Hello! How are you?"
type textarea "Sveiki! Kāds ir Jūsu"
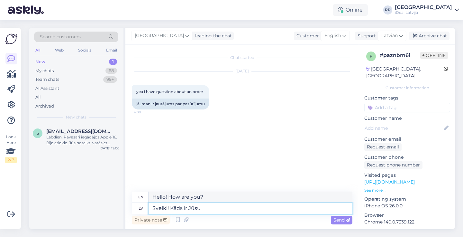
type textarea "Hello! What is your"
type textarea "Sveiki! Kāds ir Jūsu jautājums?"
type textarea "Hello! What is your question?"
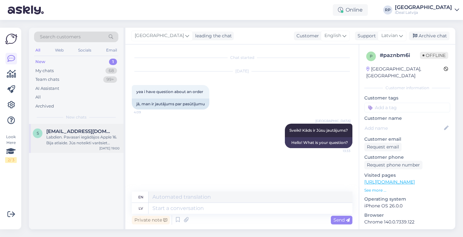
click at [71, 149] on div "s sigitakikure@inbox.lv Labdien. Pavasari iegādājos Apple 16. Bija atlaide. Jūs…" at bounding box center [76, 138] width 94 height 29
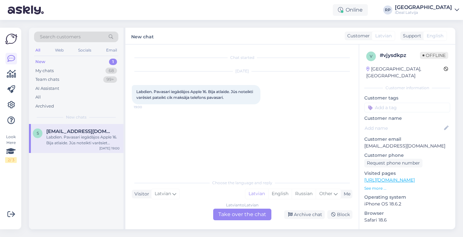
click at [223, 215] on div "Latvian to Latvian Take over the chat" at bounding box center [242, 214] width 58 height 12
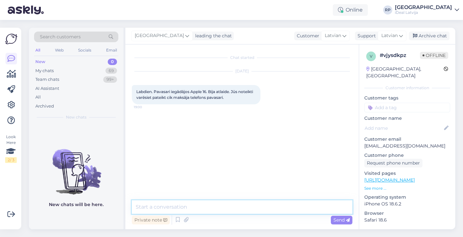
click at [218, 210] on textarea at bounding box center [242, 206] width 220 height 13
click at [279, 206] on textarea "Sveiki! Vai Jums ir Rēķina nummurs? variet pateikt vārdu uzvārdu" at bounding box center [242, 206] width 220 height 13
click at [280, 206] on textarea "Sveiki! Vai Jums ir Rēķina nummurs? variet pateikt vārdu uzvārdu" at bounding box center [242, 206] width 220 height 13
click at [330, 213] on textarea "Sveiki! Vai Jums ir Rēķina nummurs? variet pateikt vārdu, uzvārdu" at bounding box center [242, 206] width 220 height 13
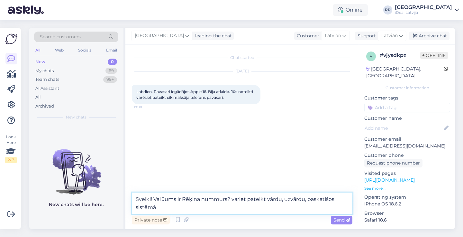
type textarea "Sveiki! Vai Jums ir Rēķina nummurs? variet pateikt vārdu, uzvārdu, paskatīšos s…"
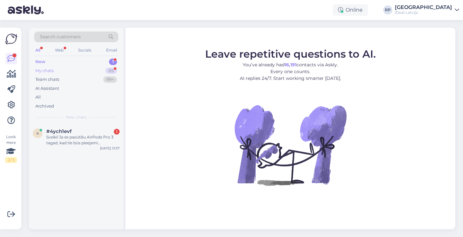
click at [90, 73] on div "My chats 69" at bounding box center [76, 70] width 84 height 9
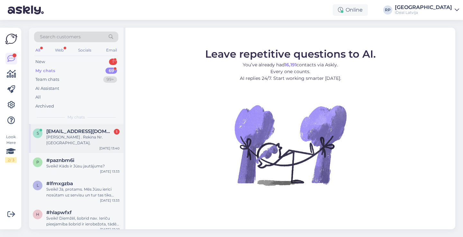
click at [84, 143] on div "s [EMAIL_ADDRESS][DOMAIN_NAME] 1 [PERSON_NAME] . Rekina Nr. [GEOGRAPHIC_DATA]. …" at bounding box center [76, 138] width 94 height 29
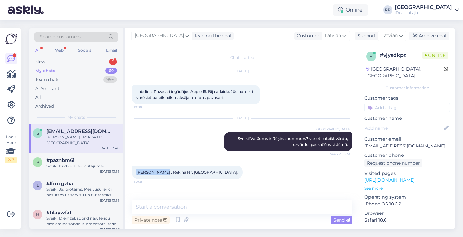
drag, startPoint x: 136, startPoint y: 171, endPoint x: 160, endPoint y: 173, distance: 24.5
click at [160, 173] on div "[PERSON_NAME] . Rekina Nr. [GEOGRAPHIC_DATA]. 13:40" at bounding box center [187, 171] width 111 height 13
copy span "[PERSON_NAME]"
click at [299, 105] on div "[DATE] Labdien. Pavasari iegādājos Apple 16. Bija atlaide. Jūs noteikti varēsie…" at bounding box center [242, 87] width 220 height 47
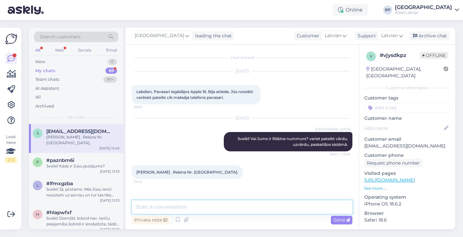
click at [231, 208] on textarea at bounding box center [242, 206] width 220 height 13
click at [231, 207] on textarea "Sveiki!" at bounding box center [242, 206] width 220 height 13
type textarea "T"
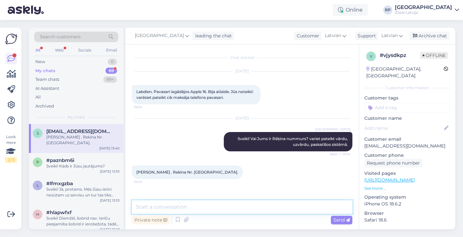
type textarea "I"
type textarea "iPhone 16 128GB aprīlī maksāja 880.82 eiro"
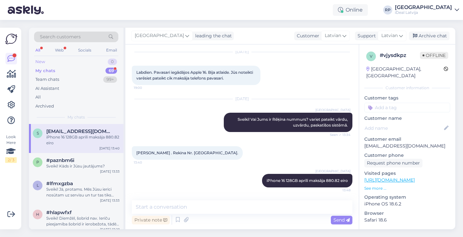
click at [97, 59] on div "New 0" at bounding box center [76, 61] width 84 height 9
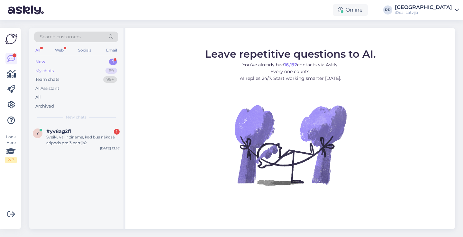
click at [77, 71] on div "My chats 69" at bounding box center [76, 70] width 84 height 9
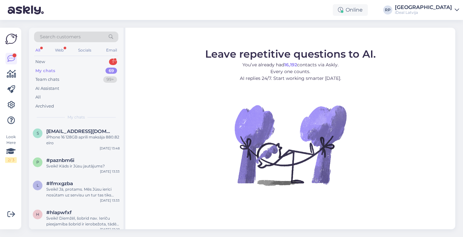
click at [80, 71] on div "My chats 69" at bounding box center [76, 70] width 84 height 9
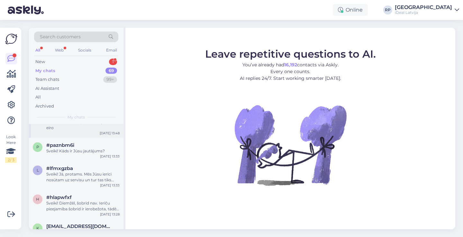
scroll to position [21, 0]
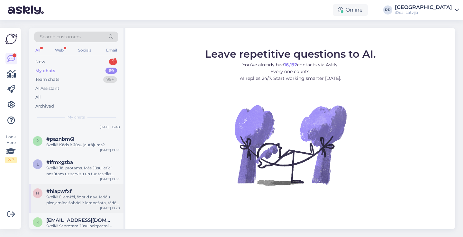
click at [74, 198] on div "Sveiki! Diemžēl, šobrid nav. Ierīču pieejamība šobrīd ir ierobežota, tādēļ izsn…" at bounding box center [82, 200] width 73 height 12
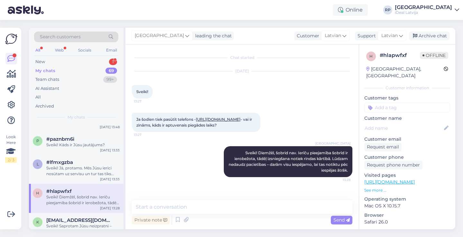
scroll to position [7, 0]
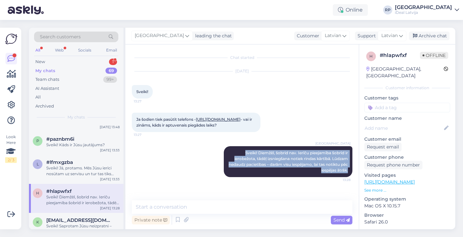
drag, startPoint x: 242, startPoint y: 159, endPoint x: 354, endPoint y: 194, distance: 116.7
click at [354, 194] on div "Chat started Sep 24 2025 Sveiki! 13:27 Ja šodien tiek pasūtīt telefons - https:…" at bounding box center [245, 122] width 226 height 143
copy span "Sveiki! Diemžēl, šobrid nav. Ierīču pieejamība šobrīd ir ierobežota, tādēļ izsn…"
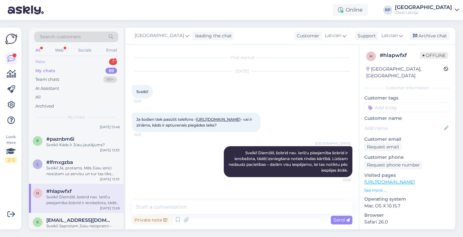
click at [112, 62] on div "1" at bounding box center [113, 61] width 8 height 6
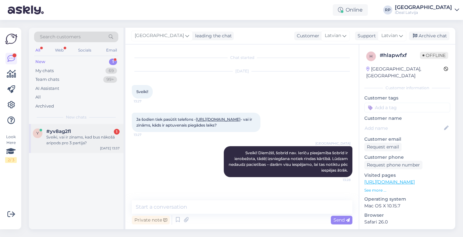
click at [82, 132] on div "#yv8ag2fl 1" at bounding box center [82, 131] width 73 height 6
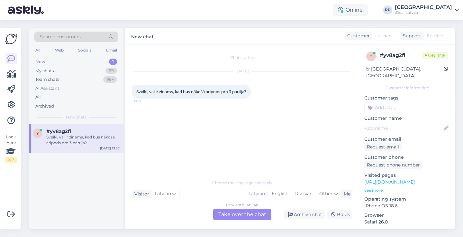
click at [237, 210] on div "Latvian to Latvian Take over the chat" at bounding box center [242, 214] width 58 height 12
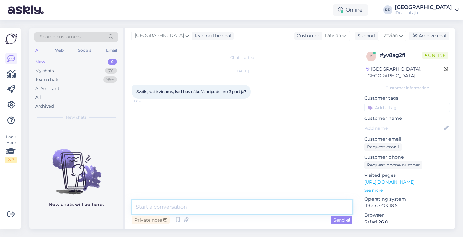
click at [236, 204] on textarea at bounding box center [242, 206] width 220 height 13
paste textarea "Sveiki! Diemžēl, šobrid nav. Ierīču pieejamība šobrīd ir ierobežota, tādēļ izsn…"
type textarea "Sveiki! Diemžēl, šobrid nav. Ierīču pieejamība šobrīd ir ierobežota, tādēļ izsn…"
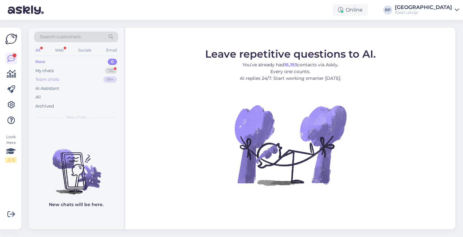
click at [113, 76] on div "Team chats 99+" at bounding box center [76, 79] width 84 height 9
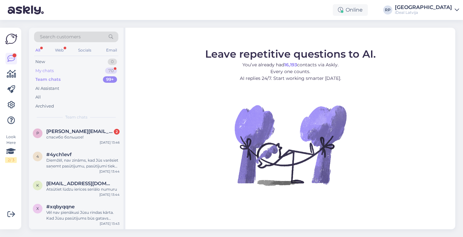
click at [112, 73] on div "70" at bounding box center [111, 70] width 12 height 6
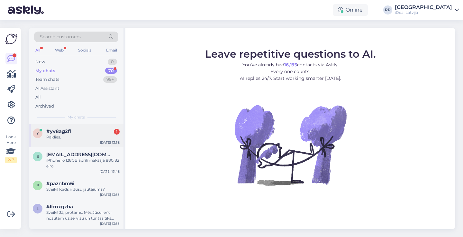
click at [77, 130] on div "#yv8ag2fl 1" at bounding box center [82, 131] width 73 height 6
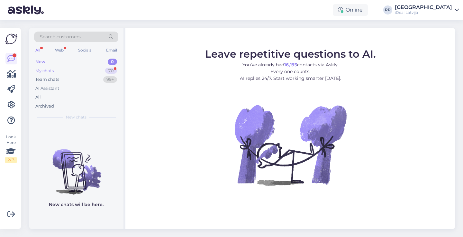
click at [108, 73] on div "My chats 70" at bounding box center [76, 70] width 84 height 9
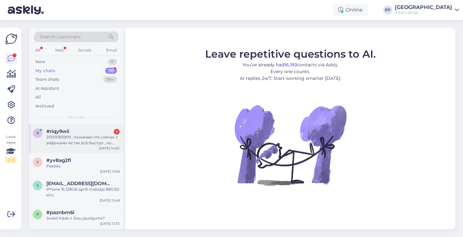
click at [71, 142] on div "2000083909 , понимаю что сейчас с айфонами не так всё быстро , но примерно хотя…" at bounding box center [82, 140] width 73 height 12
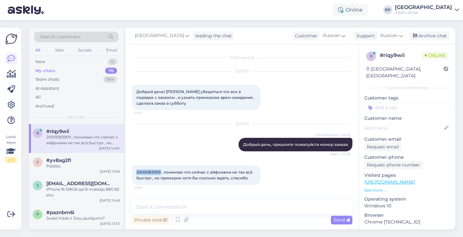
drag, startPoint x: 133, startPoint y: 171, endPoint x: 160, endPoint y: 172, distance: 27.7
click at [160, 172] on div "2000083909 , понимаю что сейчас с айфонами не так всё быстро , но примерно хотя…" at bounding box center [196, 174] width 129 height 19
copy span "2000083909"
click at [138, 167] on div "2000083909 , понимаю что сейчас с айфонами не так всё быстро , но примерно хотя…" at bounding box center [196, 174] width 129 height 19
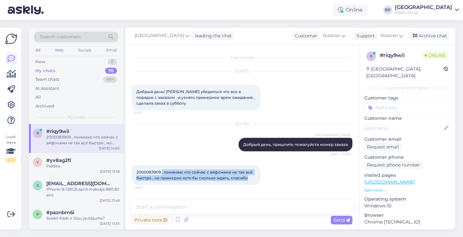
drag, startPoint x: 162, startPoint y: 169, endPoint x: 247, endPoint y: 178, distance: 85.6
click at [247, 178] on div "2000083909 , понимаю что сейчас с айфонами не так всё быстро , но примерно хотя…" at bounding box center [196, 174] width 129 height 19
click at [163, 156] on div "Sep 24 2025 Riga plaza Добрый день, пришлите пожалуйста номер заказа Seen ✓ 12:…" at bounding box center [242, 137] width 220 height 41
drag, startPoint x: 134, startPoint y: 171, endPoint x: 287, endPoint y: 185, distance: 153.3
click at [287, 185] on div "2000083909 , понимаю что сейчас с айфонами не так всё быстро , но примерно хотя…" at bounding box center [242, 174] width 220 height 33
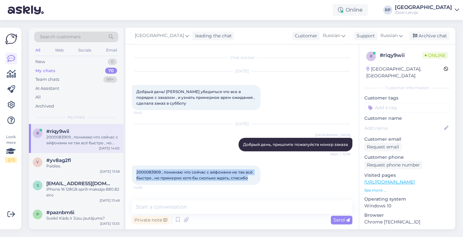
copy span "2000083909 , понимаю что сейчас с айфонами не так всё быстро , но примерно хотя…"
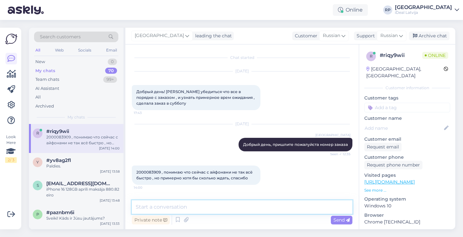
click at [235, 211] on textarea at bounding box center [242, 206] width 220 height 13
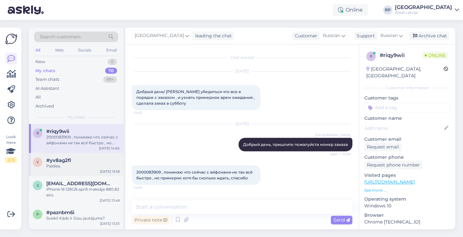
click at [93, 168] on div "y #yv8ag2fl Paldies. Sep 24 13:58" at bounding box center [76, 164] width 94 height 23
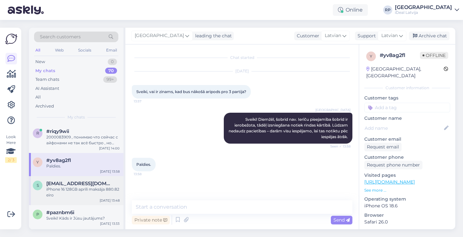
click at [89, 198] on div "s sigitakikure@inbox.lv iPhone 16 128GB aprīlī maksāja 880.82 eiro Sep 24 13:48" at bounding box center [76, 190] width 94 height 29
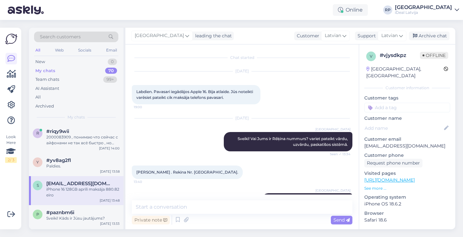
scroll to position [19, 0]
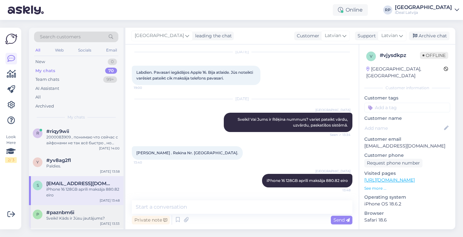
click at [87, 210] on div "#paznbm6i" at bounding box center [82, 212] width 73 height 6
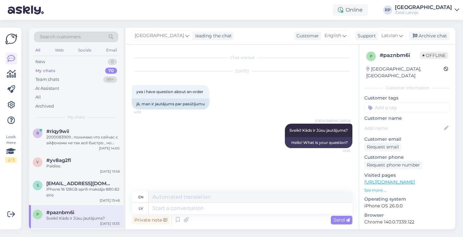
scroll to position [46, 0]
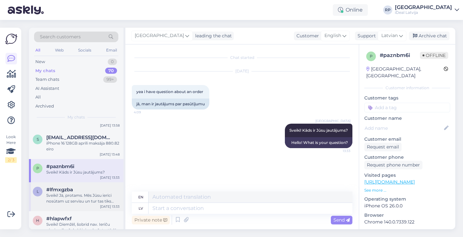
click at [91, 194] on div "Sveiki! Jā, protams. Mēs Jūsu ierīci nosūtam uz servisu un tur tas tiks iztīrīts" at bounding box center [82, 198] width 73 height 12
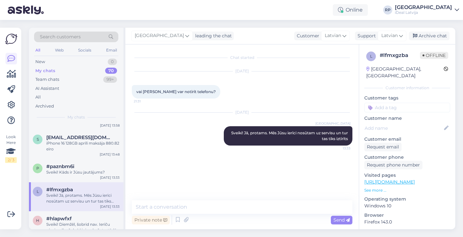
scroll to position [63, 0]
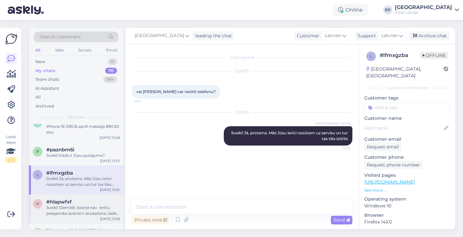
click at [91, 195] on div "h #hlapwfxf Sveiki! Diemžēl, šobrid nav. Ierīču pieejamība šobrīd ir ierobežota…" at bounding box center [76, 208] width 94 height 29
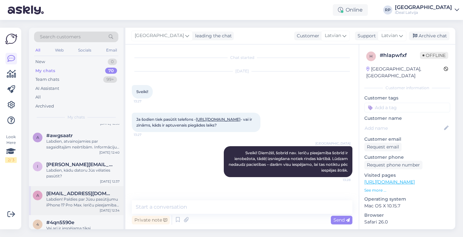
scroll to position [329, 0]
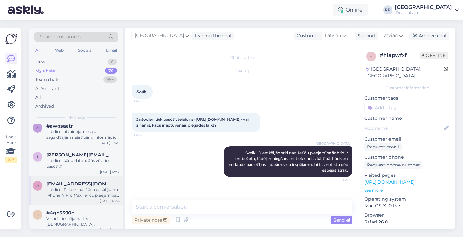
click at [94, 182] on span "[EMAIL_ADDRESS][DOMAIN_NAME]" at bounding box center [79, 184] width 67 height 6
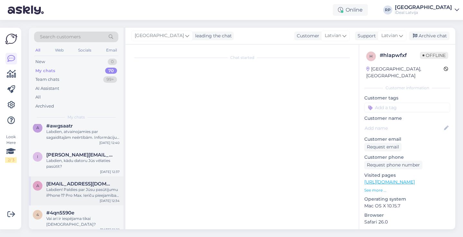
scroll to position [0, 0]
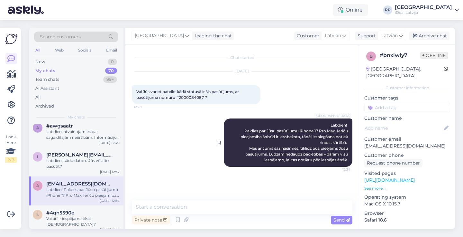
click at [241, 123] on div "Riga plaza Labdien! Paldies par Jūsu pasūtījumu iPhone 17 Pro Max. Ierīču pieej…" at bounding box center [288, 142] width 129 height 48
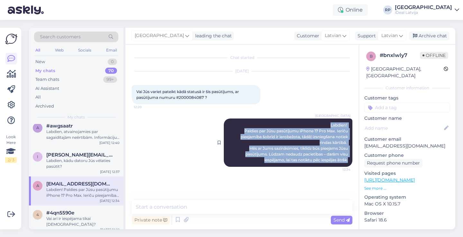
drag, startPoint x: 328, startPoint y: 123, endPoint x: 347, endPoint y: 159, distance: 40.1
click at [347, 159] on div "Riga plaza Labdien! Paldies par Jūsu pasūtījumu iPhone 17 Pro Max. Ierīču pieej…" at bounding box center [288, 142] width 129 height 48
copy span "Labdien! Paldies par Jūsu pasūtījumu iPhone 17 Pro Max. Ierīču pieejamība šobrī…"
click at [101, 63] on div "New 0" at bounding box center [76, 61] width 84 height 9
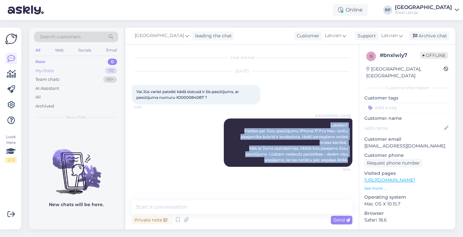
click at [97, 70] on div "My chats 70" at bounding box center [76, 70] width 84 height 9
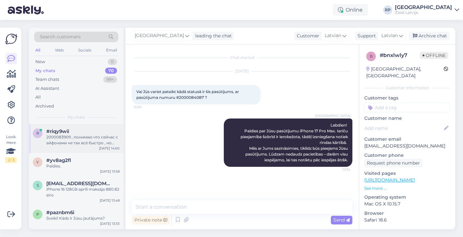
click at [90, 139] on div "2000083909 , понимаю что сейчас с айфонами не так всё быстро , но примерно хотя…" at bounding box center [82, 140] width 73 height 12
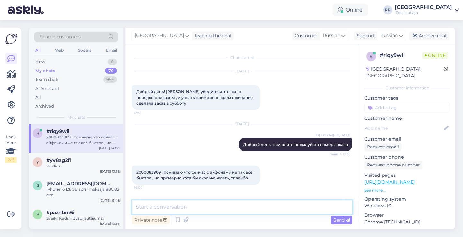
click at [235, 210] on textarea at bounding box center [242, 206] width 220 height 13
paste textarea "Labdien! Paldies par Jūsu pasūtījumu iPhone 17 Pro Max. Ierīču pieejamība šobrī…"
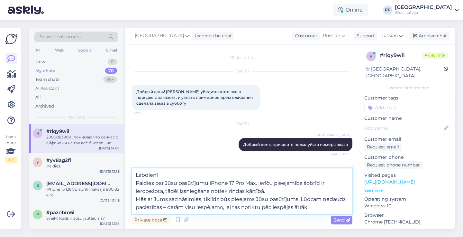
click at [137, 183] on textarea "Labdien! Paldies par Jūsu pasūtījumu iPhone 17 Pro Max. Ierīču pieejamība šobrī…" at bounding box center [242, 190] width 220 height 45
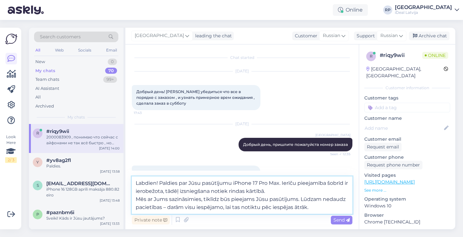
click at [144, 181] on textarea "Labdien! Paldies par Jūsu pasūtījumu iPhone 17 Pro Max. Ierīču pieejamība šobrī…" at bounding box center [242, 194] width 220 height 37
type textarea "! Paldies par Jūsu pasūtījumu iPhone 17 Pro Max. Ierīču pieejamība šobrīd ir ie…"
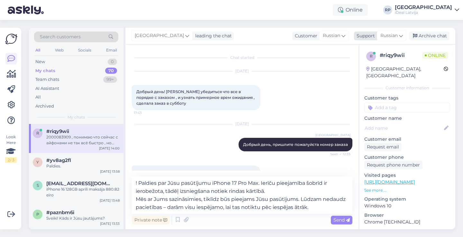
click at [393, 33] on span "Russian" at bounding box center [388, 35] width 17 height 7
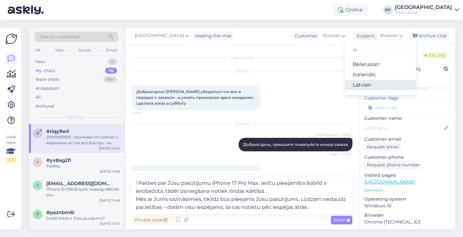
type input "la"
click at [381, 83] on link "Latvian" at bounding box center [380, 85] width 71 height 10
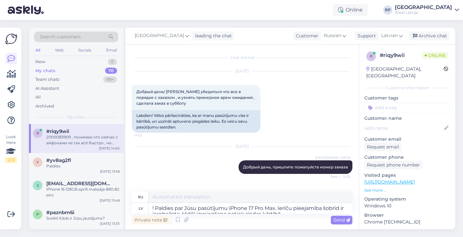
type textarea "! Благодарим вас за заказ iPhone 17 Pro Max. В настоящее время количество устро…"
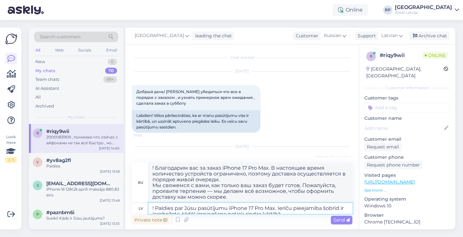
click at [156, 208] on textarea "! Paldies par Jūsu pasūtījumu iPhone 17 Pro Max. Ierīču pieejamība šobrīd ir ie…" at bounding box center [250, 207] width 204 height 11
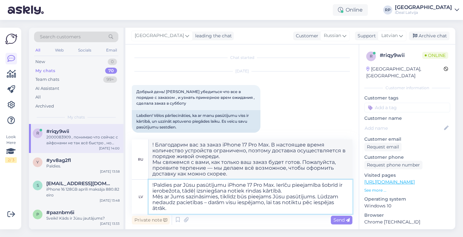
type textarea "Paldies par Jūsu pasūtījumu iPhone 17 Pro Max. Ierīču pieejamība šobrīd ir iero…"
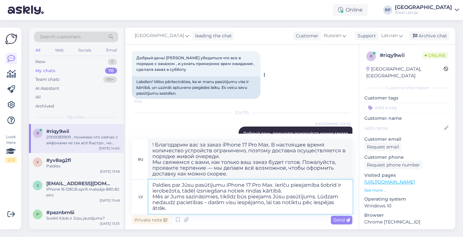
type textarea "Благодарим вас за заказ iPhone 17 Pro Max. В настоящее время количество товара …"
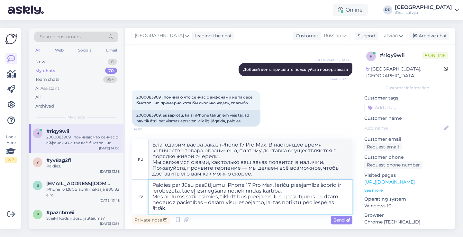
scroll to position [97, 0]
click at [153, 196] on textarea "Paldies par Jūsu pasūtījumu iPhone 17 Pro Max. Ierīču pieejamība šobrīd ir iero…" at bounding box center [250, 196] width 204 height 34
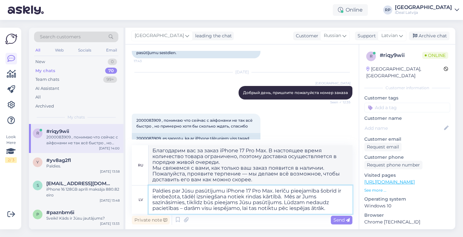
type textarea "Paldies par Jūsu pasūtījumu iPhone 17 Pro Max. Ierīču pieejamība šobrīd ir iero…"
type textarea "Благодарим вас за заказ iPhone 17 Pro Max. В настоящее время количество товара …"
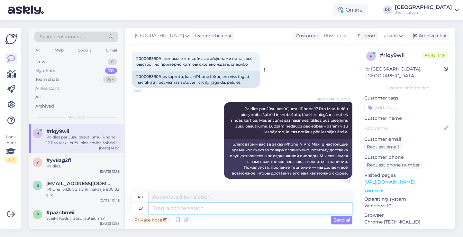
scroll to position [136, 0]
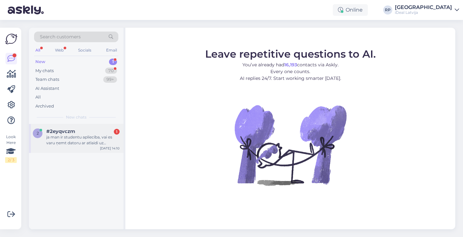
click at [98, 147] on div "2 #2eyqvczm 1 ja man ir studentu apliecība, vai es varu ņemt datoru ar atlaidi …" at bounding box center [76, 138] width 94 height 29
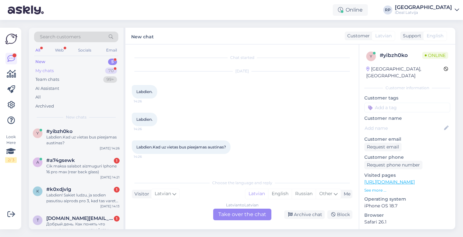
click at [103, 66] on div "My chats 70" at bounding box center [76, 70] width 84 height 9
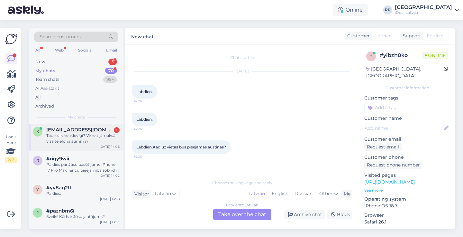
scroll to position [30, 0]
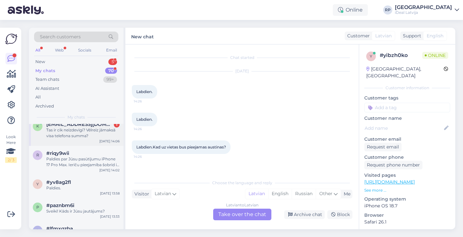
click at [101, 139] on div "[DATE] 14:06" at bounding box center [109, 141] width 20 height 5
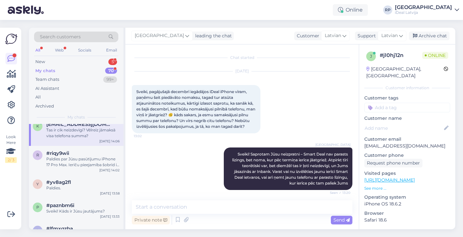
scroll to position [36, 0]
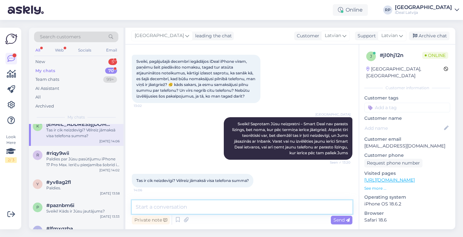
click at [229, 206] on textarea at bounding box center [242, 206] width 220 height 13
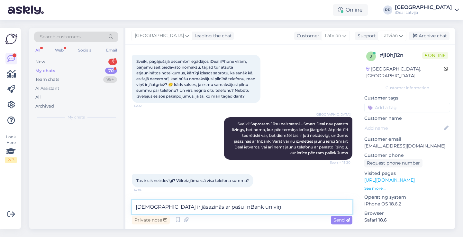
scroll to position [0, 0]
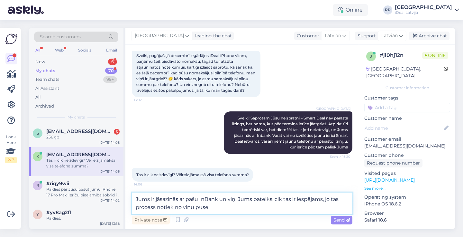
type textarea "Jums ir jāsazinās ar pašu InBank un viņi Jums pateiks, cik tas ir iespējams, jo…"
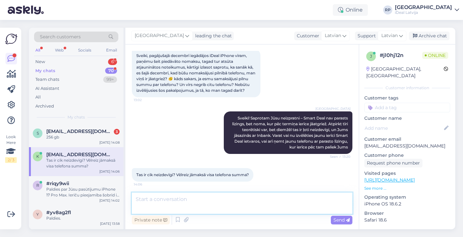
scroll to position [69, 0]
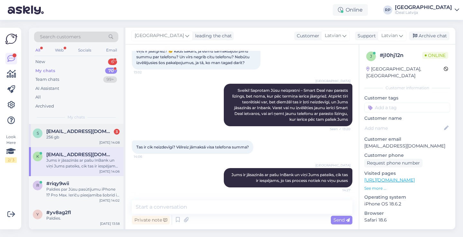
click at [98, 130] on span "[EMAIL_ADDRESS][DOMAIN_NAME]" at bounding box center [79, 131] width 67 height 6
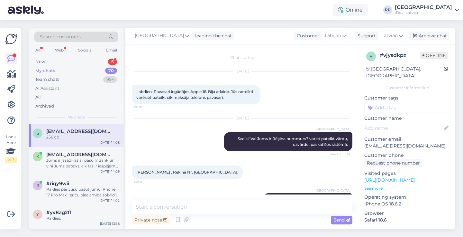
scroll to position [102, 0]
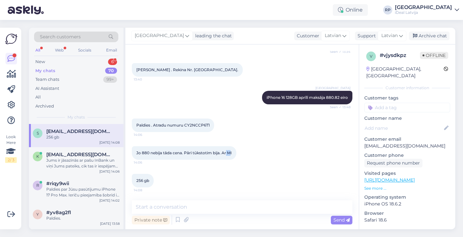
drag, startPoint x: 228, startPoint y: 153, endPoint x: 232, endPoint y: 153, distance: 4.5
click at [232, 153] on span "Jo 880 nebija tāda cena. Pāri tūkstotim bija. Ar MI" at bounding box center [183, 152] width 95 height 5
click at [249, 148] on div "Jo 880 nebija tāda cena. Pāri tūkstotim bija. Ar MI 14:06" at bounding box center [242, 153] width 220 height 28
drag, startPoint x: 185, startPoint y: 124, endPoint x: 211, endPoint y: 126, distance: 25.5
click at [211, 126] on div "Paldies . Atradu numuru CY2NCCP6T1 14:06" at bounding box center [173, 124] width 82 height 13
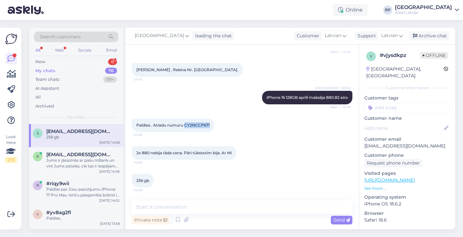
copy span "CY2NCCP6T1"
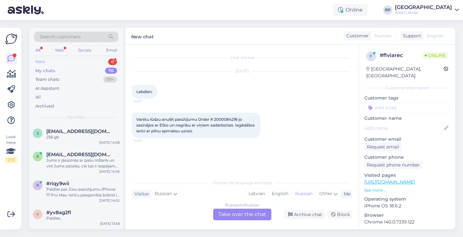
click at [100, 62] on div "New 6" at bounding box center [76, 61] width 84 height 9
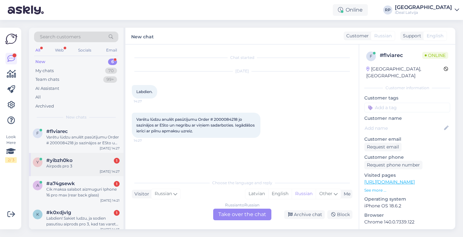
click at [93, 158] on div "#yibzh0ko 1" at bounding box center [82, 160] width 73 height 6
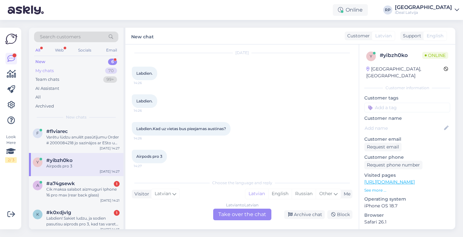
click at [98, 73] on div "My chats 70" at bounding box center [76, 70] width 84 height 9
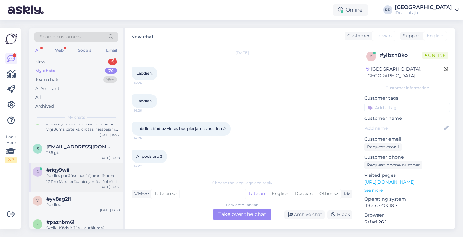
scroll to position [14, 0]
click at [101, 165] on div "r #riqy9wii Paldies par Jūsu pasūtījumu iPhone 17 Pro Max. Ierīču pieejamība šo…" at bounding box center [76, 176] width 94 height 29
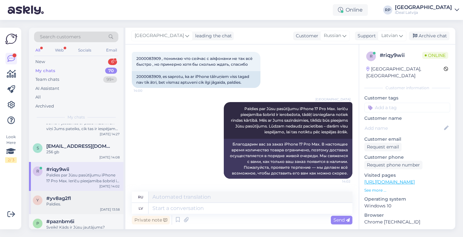
click at [101, 209] on div "[DATE] 13:58" at bounding box center [110, 209] width 20 height 5
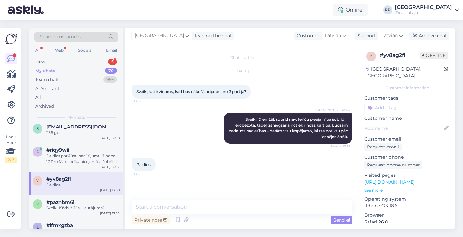
scroll to position [40, 0]
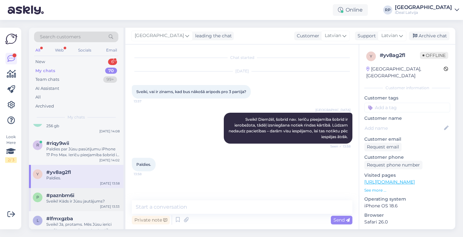
click at [104, 200] on div "Sveiki! Kāds ir Jūsu jautājums?" at bounding box center [82, 201] width 73 height 6
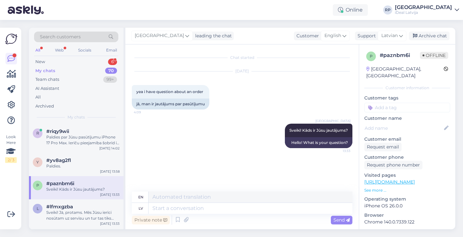
scroll to position [56, 0]
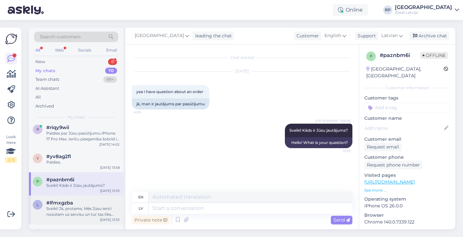
click at [103, 201] on div "#lfmxgzba" at bounding box center [82, 203] width 73 height 6
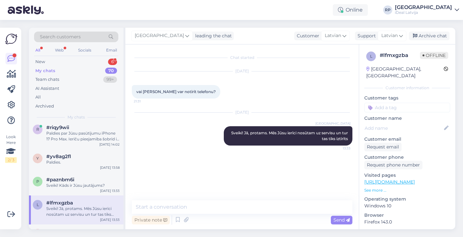
scroll to position [82, 0]
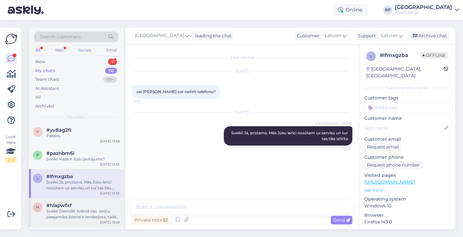
click at [103, 201] on div "h #hlapwfxf Sveiki! Diemžēl, šobrid nav. Ierīču pieejamība šobrīd ir ierobežota…" at bounding box center [76, 212] width 94 height 29
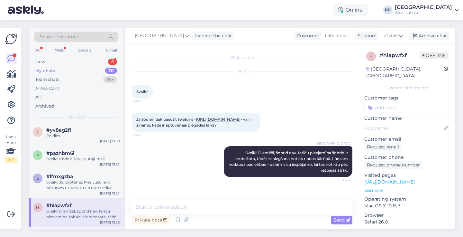
scroll to position [7, 0]
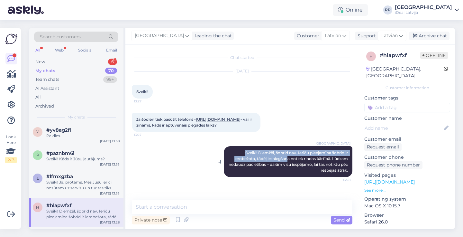
drag, startPoint x: 242, startPoint y: 162, endPoint x: 286, endPoint y: 169, distance: 44.5
click at [286, 169] on div "Riga plaza Sveiki! Diemžēl, šobrid nav. Ierīču pieejamība šobrīd ir ierobežota,…" at bounding box center [288, 161] width 129 height 31
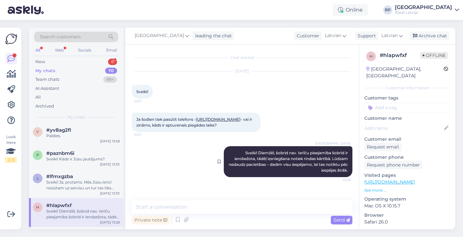
click at [272, 163] on span "Sveiki! Diemžēl, šobrid nav. Ierīču pieejamība šobrīd ir ierobežota, tādēļ izsn…" at bounding box center [288, 161] width 120 height 22
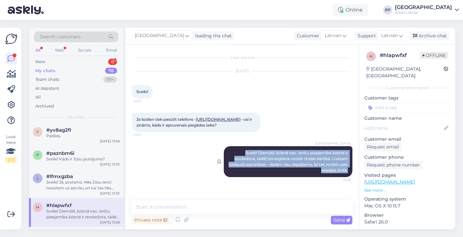
drag, startPoint x: 241, startPoint y: 161, endPoint x: 350, endPoint y: 184, distance: 111.4
click at [350, 177] on div "Riga plaza Sveiki! Diemžēl, šobrid nav. Ierīču pieejamība šobrīd ir ierobežota,…" at bounding box center [288, 161] width 129 height 31
copy span "Sveiki! Diemžēl, šobrid nav. Ierīču pieejamība šobrīd ir ierobežota, tādēļ izsn…"
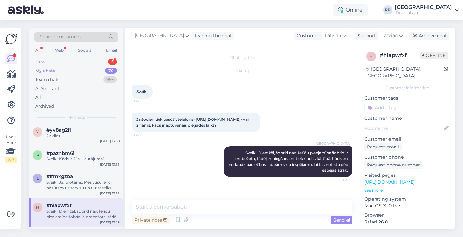
click at [94, 66] on div "New 6" at bounding box center [76, 61] width 84 height 9
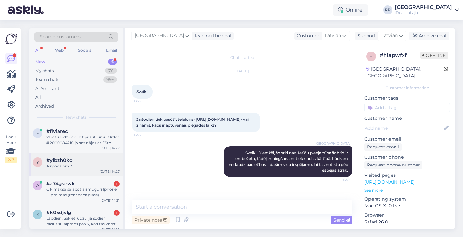
click at [76, 161] on div "#yibzh0ko" at bounding box center [82, 160] width 73 height 6
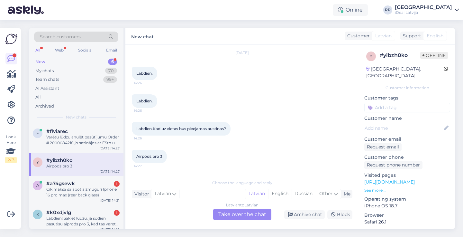
click at [217, 211] on div "Latvian to Latvian Take over the chat" at bounding box center [242, 214] width 58 height 12
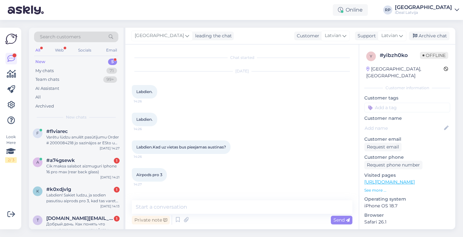
click at [220, 215] on div "Private note Send" at bounding box center [242, 219] width 220 height 12
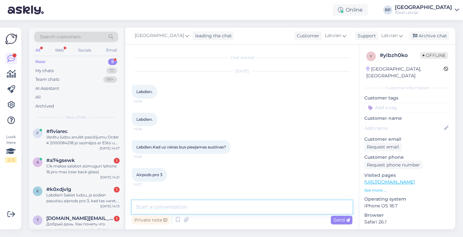
click at [222, 206] on textarea at bounding box center [242, 206] width 220 height 13
paste textarea "Sveiki! Diemžēl, šobrid nav. Ierīču pieejamība šobrīd ir ierobežota, tādēļ izsn…"
type textarea "Sveiki! Diemžēl, šobrid nav. Ierīču pieejamība šobrīd ir ierobežota, tādēļ izsn…"
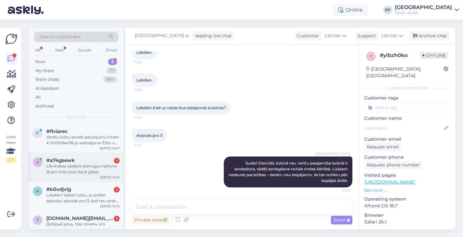
click at [85, 157] on div "#a74gsewk 1" at bounding box center [82, 160] width 73 height 6
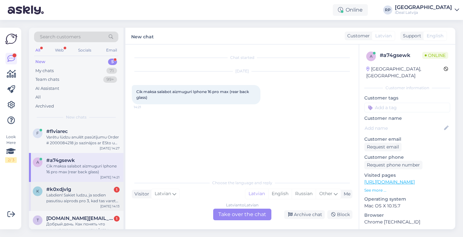
click at [72, 199] on div "Labdien! Sakiet ludzu, ja sodien pasutisu aiprods pro 3, kad tas varetu but gat…" at bounding box center [82, 198] width 73 height 12
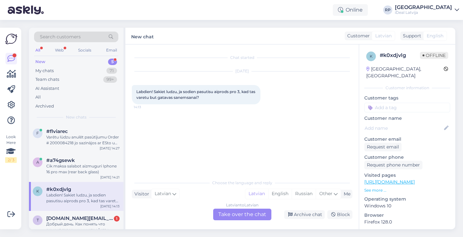
click at [246, 214] on div "Latvian to Latvian Take over the chat" at bounding box center [242, 214] width 58 height 12
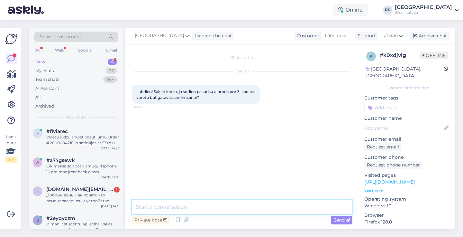
click at [238, 210] on textarea at bounding box center [242, 206] width 220 height 13
paste textarea "Sveiki! Diemžēl, šobrid nav. Ierīču pieejamība šobrīd ir ierobežota, tādēļ izsn…"
type textarea "Sveiki! Diemžēl, šobrid nav. Ierīču pieejamība šobrīd ir ierobežota, tādēļ izsn…"
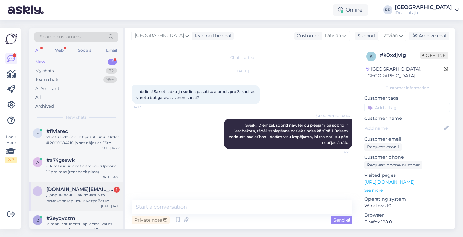
click at [68, 197] on div "Добрый день. Как понять что ремонт завершен и устройство можно забирать?" at bounding box center [82, 198] width 73 height 12
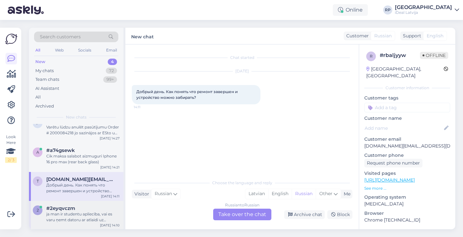
scroll to position [10, 0]
click at [92, 213] on div "ja man ir studentu apliecība, vai es varu ņemt datoru ar atlaidi uz nomaksu tēt…" at bounding box center [82, 217] width 73 height 12
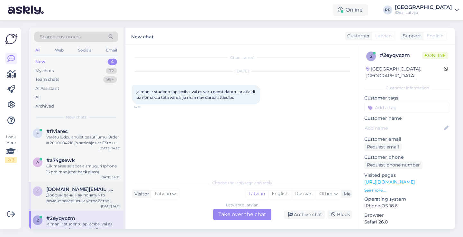
scroll to position [0, 0]
click at [92, 153] on div "a #a74gsewk Cik maksa salabot aizmuguri Iphone 16 pro max (rear back glass) Sep…" at bounding box center [76, 167] width 94 height 29
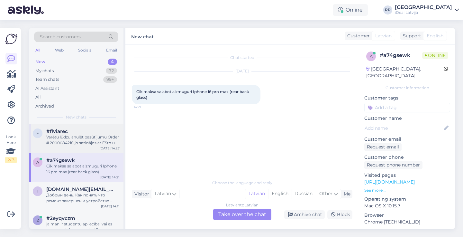
click at [93, 142] on div "Varētu lūdzu anulēt pasūtījumu Order # 2000084218 jo sazinājos ar ESto un negri…" at bounding box center [82, 140] width 73 height 12
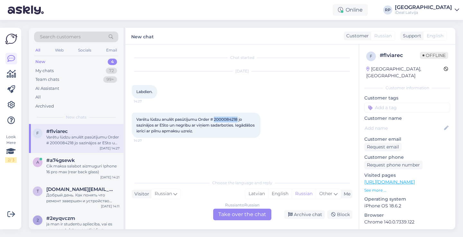
drag, startPoint x: 216, startPoint y: 118, endPoint x: 239, endPoint y: 119, distance: 23.1
click at [239, 119] on span "Varētu lūdzu anulēt pasūtījumu Order # 2000084218 jo sazinājos ar ESto un negri…" at bounding box center [195, 125] width 119 height 16
copy span "2000084218"
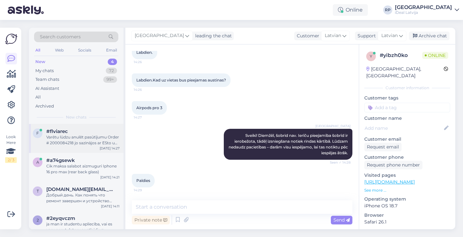
click at [90, 142] on div "Varētu lūdzu anulēt pasūtījumu Order # 2000084218 jo sazinājos ar ESto un negri…" at bounding box center [82, 140] width 73 height 12
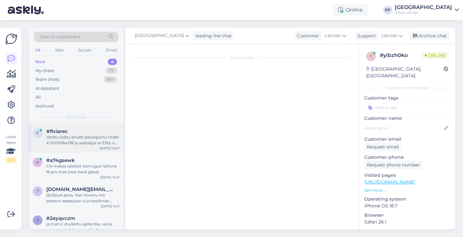
scroll to position [0, 0]
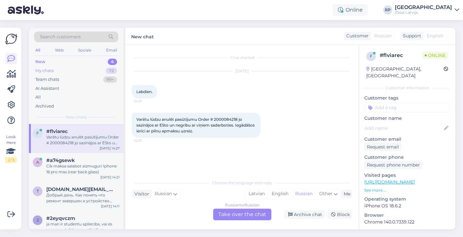
click at [96, 74] on div "My chats 72" at bounding box center [76, 70] width 84 height 9
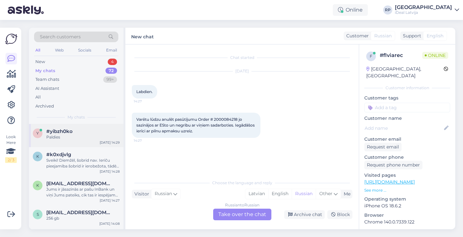
click at [86, 142] on div "y #yibzh0ko Paldies Sep 24 14:29" at bounding box center [76, 135] width 94 height 23
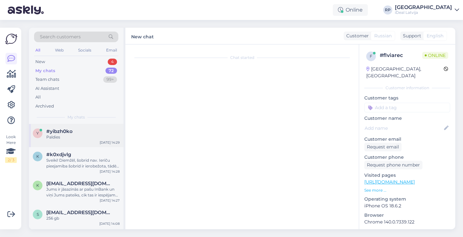
scroll to position [67, 0]
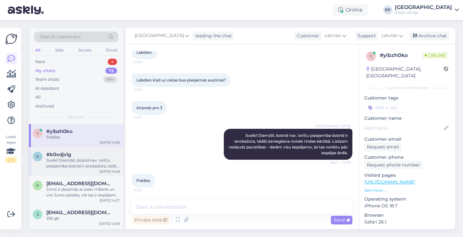
click at [83, 164] on div "Sveiki! Diemžēl, šobrid nav. Ierīču pieejamība šobrīd ir ierobežota, tādēļ izsn…" at bounding box center [82, 163] width 73 height 12
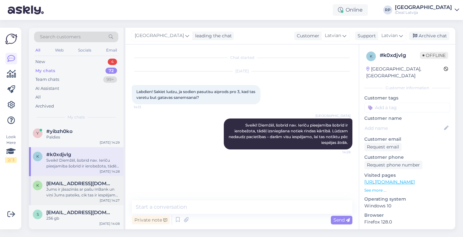
click at [78, 186] on div "Jums ir jāsazinās ar pašu InBank un viņi Jums pateiks, cik tas ir iespējams, jo…" at bounding box center [82, 192] width 73 height 12
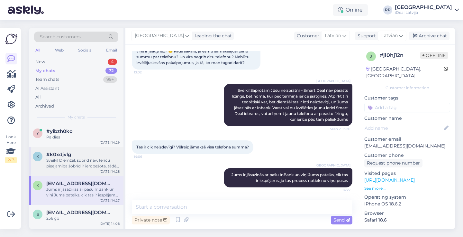
scroll to position [0, 0]
click at [98, 59] on div "New 4" at bounding box center [76, 61] width 84 height 9
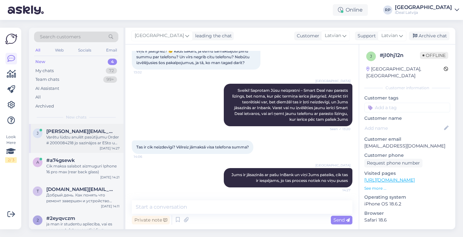
click at [88, 139] on div "Varētu lūdzu anulēt pasūtījumu Order # 2000084218 jo sazinājos ar ESto un negri…" at bounding box center [82, 140] width 73 height 12
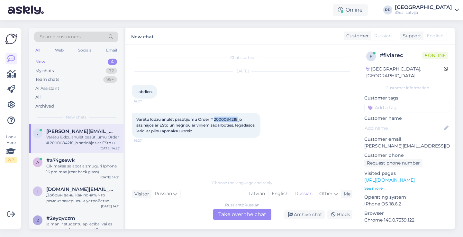
drag, startPoint x: 216, startPoint y: 119, endPoint x: 238, endPoint y: 119, distance: 22.2
click at [238, 119] on span "Varētu lūdzu anulēt pasūtījumu Order # 2000084218 jo sazinājos ar ESto un negri…" at bounding box center [195, 125] width 119 height 16
copy span "2000084218"
click at [321, 106] on div "Varētu lūdzu anulēt pasūtījumu Order # 2000084218 jo sazinājos ar ESto un negri…" at bounding box center [242, 124] width 220 height 39
click at [98, 167] on div "Cik maksa salabot aizmuguri Iphone 16 pro max (rear back glass)" at bounding box center [82, 169] width 73 height 12
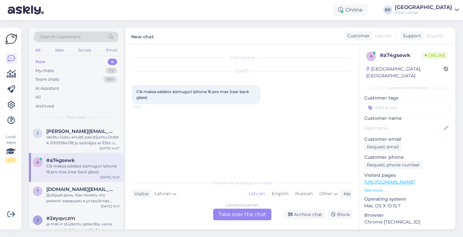
click at [241, 220] on div "Chat started Sep 24 2025 Cik maksa salabot aizmuguri Iphone 16 pro max (rear ba…" at bounding box center [241, 136] width 233 height 184
click at [246, 216] on div "Latvian to Latvian Take over the chat" at bounding box center [242, 214] width 58 height 12
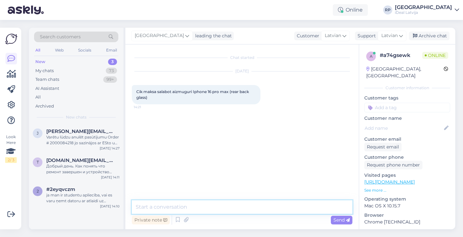
click at [244, 208] on textarea at bounding box center [242, 206] width 220 height 13
click at [186, 206] on textarea "Sveiki! Tas izmaksās ar visu darbu kopā" at bounding box center [242, 206] width 220 height 13
drag, startPoint x: 238, startPoint y: 205, endPoint x: 279, endPoint y: 205, distance: 40.5
click at [279, 205] on textarea "Sveiki! Tas izmaksās kopā ar visu darbu kopā" at bounding box center [242, 206] width 220 height 13
type textarea "Sveiki! Tas izmaksās kopā ar visu darbu 199 eiro"
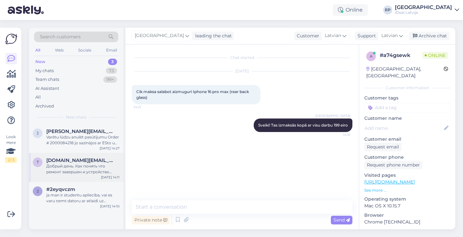
click at [107, 167] on div "Добрый день. Как понять что ремонт завершен и устройство можно забирать?" at bounding box center [82, 169] width 73 height 12
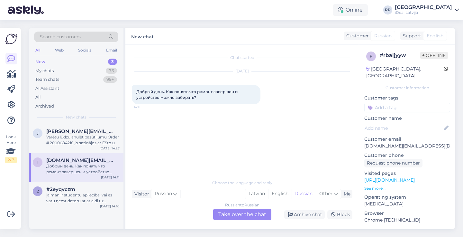
drag, startPoint x: 135, startPoint y: 92, endPoint x: 220, endPoint y: 98, distance: 84.8
click at [220, 98] on div "Добрый день. Как понять что ремонт завершен и устройство можно забирать? 14:11" at bounding box center [196, 94] width 129 height 19
copy span "Добрый день. Как понять что ремонт завершен и устройство можно забирать?"
click at [242, 219] on div "Russian to Russian Take over the chat" at bounding box center [242, 214] width 58 height 12
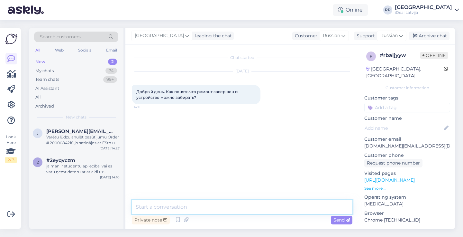
click at [242, 209] on textarea at bounding box center [242, 206] width 220 height 13
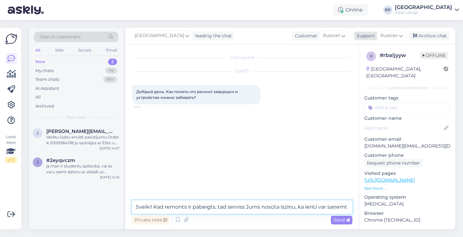
type textarea "Sveiki! Kad remonts ir pabeigts, tad serviss Jums nosūta īsziņu, ka ierīci var …"
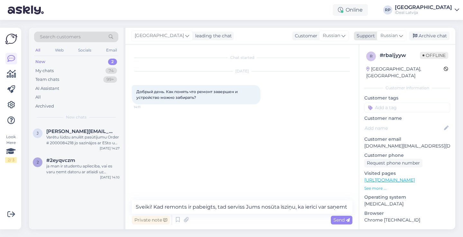
click at [400, 33] on icon at bounding box center [401, 35] width 4 height 7
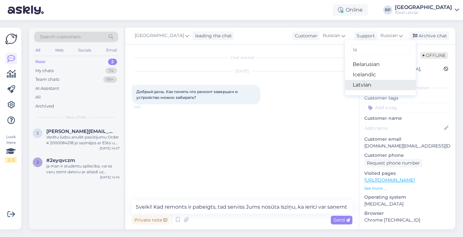
type input "la"
click at [367, 84] on link "Latvian" at bounding box center [380, 85] width 71 height 10
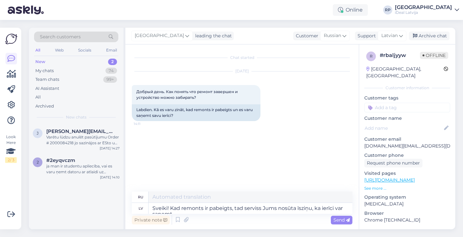
type textarea "Здравствуйте! После завершения ремонта вам придёт SMS-сообщение с сообщением о …"
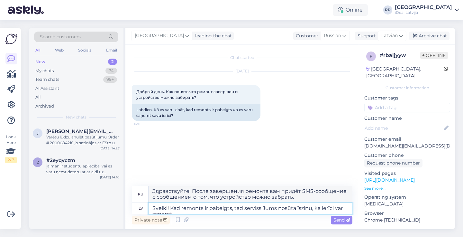
click at [161, 208] on textarea "Sveiki! Kad remonts ir pabeigts, tad serviss Jums nosūta īsziņu, ka ierīci var …" at bounding box center [250, 207] width 204 height 11
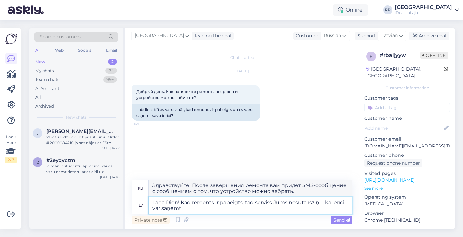
type textarea "Laba Diena! Kad remonts ir pabeigts, tad serviss Jums nosūta īsziņu, ka ierīci …"
type textarea "Добрый день! После завершения ремонта вам придёт SMS-сообщение о том, что устро…"
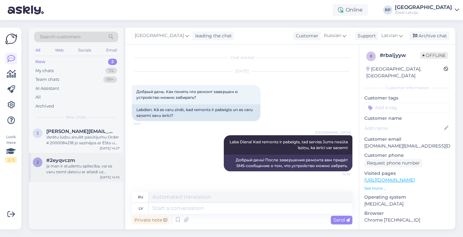
click at [67, 159] on span "#2eyqvczm" at bounding box center [60, 160] width 29 height 6
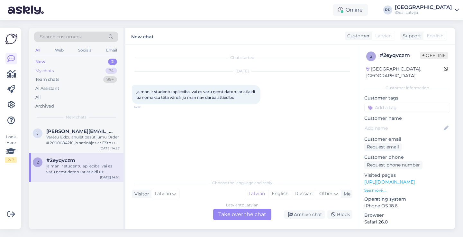
click at [112, 69] on div "74" at bounding box center [111, 70] width 12 height 6
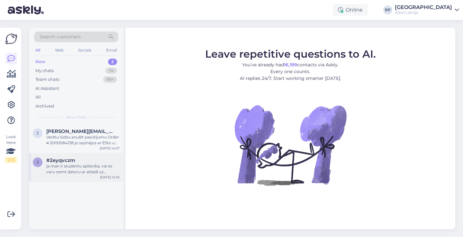
click at [82, 167] on div "ja man ir studentu apliecība, vai es varu ņemt datoru ar atlaidi uz nomaksu tēt…" at bounding box center [82, 169] width 73 height 12
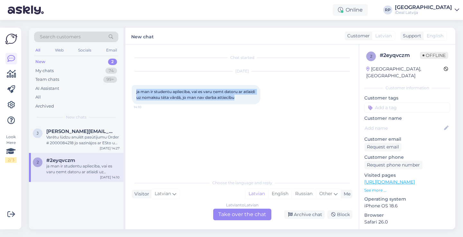
drag, startPoint x: 133, startPoint y: 88, endPoint x: 256, endPoint y: 103, distance: 124.6
click at [257, 103] on div "ja man ir studentu apliecība, vai es varu ņemt datoru ar atlaidi uz nomaksu tēt…" at bounding box center [196, 94] width 129 height 19
click at [256, 103] on div "ja man ir studentu apliecība, vai es varu ņemt datoru ar atlaidi uz nomaksu tēt…" at bounding box center [196, 94] width 129 height 19
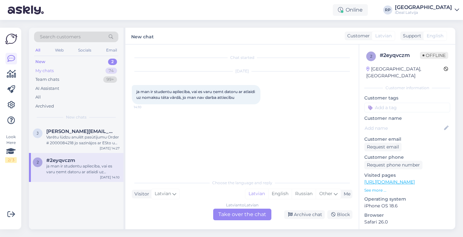
click at [101, 72] on div "My chats 74" at bounding box center [76, 70] width 84 height 9
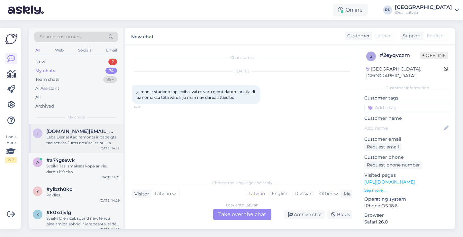
click at [93, 145] on div "t [DOMAIN_NAME][EMAIL_ADDRESS][DOMAIN_NAME] Laba Diena! Kad remonts ir pabeigts…" at bounding box center [76, 138] width 94 height 29
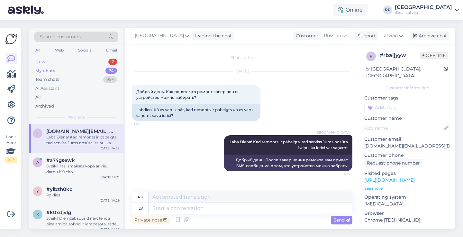
click at [100, 63] on div "New 2" at bounding box center [76, 61] width 84 height 9
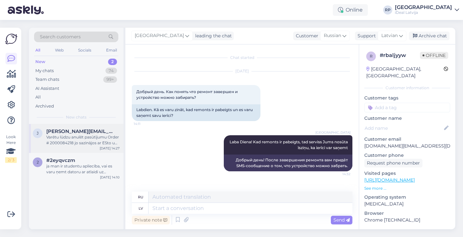
click at [100, 131] on div "[PERSON_NAME][EMAIL_ADDRESS][DOMAIN_NAME]" at bounding box center [82, 131] width 73 height 6
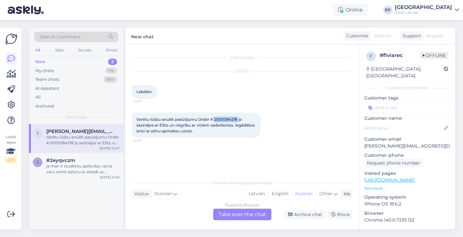
drag, startPoint x: 216, startPoint y: 118, endPoint x: 238, endPoint y: 120, distance: 22.5
click at [238, 120] on span "Varētu lūdzu anulēt pasūtījumu Order # 2000084218 jo sazinājos ar ESto un negri…" at bounding box center [195, 125] width 119 height 16
copy span "2000084218"
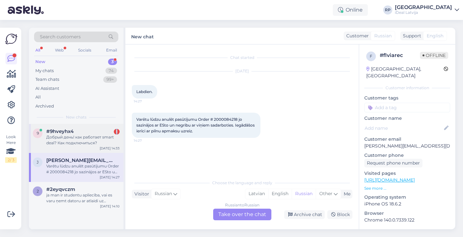
click at [98, 133] on div "#9hveyhx4 1" at bounding box center [82, 131] width 73 height 6
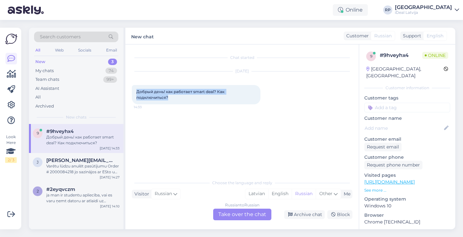
drag, startPoint x: 132, startPoint y: 88, endPoint x: 185, endPoint y: 104, distance: 55.1
click at [185, 104] on div "[DATE] Добрый день! как работает smart deal? Как подключиться? 14:33" at bounding box center [242, 87] width 220 height 47
copy span "Добрый день! как работает smart deal? Как подключиться?"
click at [255, 213] on div "Russian to Russian Take over the chat" at bounding box center [242, 214] width 58 height 12
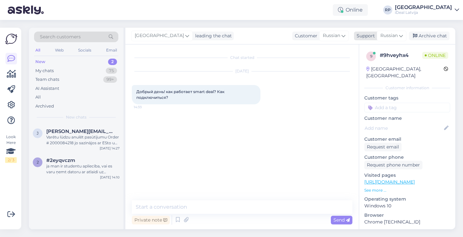
click at [391, 36] on span "Russian" at bounding box center [388, 35] width 17 height 7
type input "k"
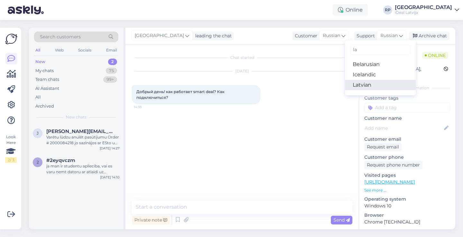
type input "la"
click at [364, 85] on link "Latvian" at bounding box center [380, 85] width 71 height 10
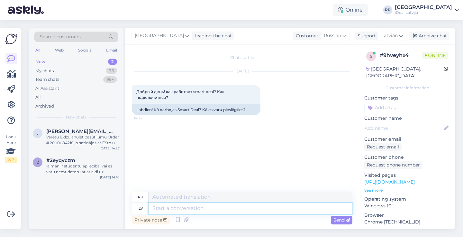
click at [229, 210] on textarea at bounding box center [250, 207] width 204 height 11
type textarea "Sveiki"
type textarea "Привет"
type textarea "[PERSON_NAME]"
type textarea "Привет, Смарт"
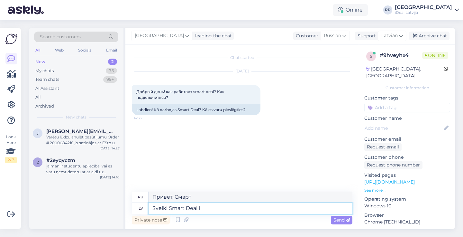
type textarea "Sveiki Smart Deal ir"
type textarea "Привет, умная сделка"
type textarea "Sveiki Smart Deal ir"
type textarea "Привет, умная сделка — это"
type textarea "Sveiki Smart Deal ir ierīces"
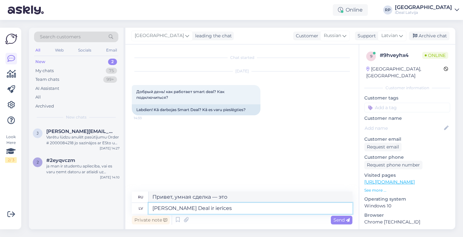
type textarea "Hello Smart Deal — это устройства"
type textarea "Sveiki Smart Deal ir ierīces īre,"
type textarea "Hello Smart Deal — это аренда устройств,"
type textarea "Sveiki Smart Deal ir ierīces īre, Jūs"
type textarea "Hello Smart Deal — это аренда устройств, вы"
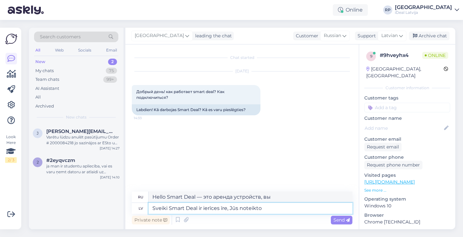
type textarea "Sveiki Smart Deal ir ierīces īre, Jūs noteikto t"
type textarea "Hello Smart Deal — это аренда устройства, которую вы устанавливаете"
type textarea "Sveiki Smart Deal ir ierīces īre, Jūs noteikto termiņu veic"
type textarea "Здравствуйте, Smart Deal — это аренда устройства, срок аренды устанавливаете вы."
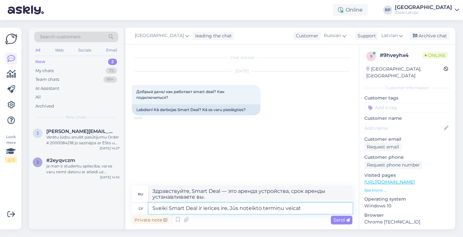
type textarea "Sveiki Smart Deal ir ierīces īre, Jūs noteikto termiņu veicat i"
type textarea "Здравствуйте, Smart Deal — это аренда устройства, вы платите за указанный перио…"
type textarea "Sveiki Smart Deal ir ierīces īre, Jūs noteikto termiņu veicat ikmēneša m"
type textarea "Здравствуйте, Smart Deal — это аренда устройства, оплата производится ежемесячн…"
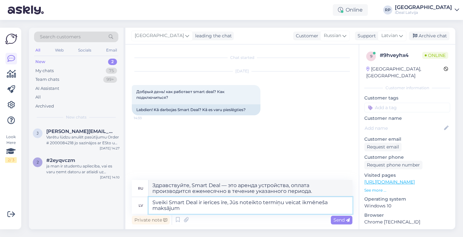
type textarea "Sveiki Smart Deal ir ierīces īre, Jūs noteikto termiņu veicat ikmēneša maksājumu"
type textarea "Здравствуйте, Smart Deal — это аренда устройства, вы вносите ежемесячную оплату…"
type textarea "Sveiki Smart Deal ir ierīces īre, Jūs noteikto termiņu veicat ikmēneša maksājum…"
type textarea "Здравствуйте, Smart Deal — это аренда устройства, вы вносите ежемесячную оплату…"
type textarea "Sveiki Smart Deal ir ierīces īre, Jūs noteikto termiņu veicat ikmēneša maksājumu"
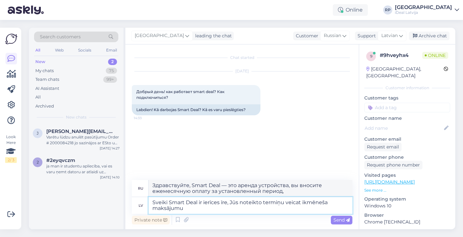
type textarea "Здравствуйте, Smart Deal — это аренда устройства, вы вносите ежемесячную оплату…"
type textarea "Sveiki Smart Deal ir ierīces īre, Jūs noteikto termiņu veicat ikmēneša maksājum…"
type textarea "Здравствуйте, Smart Deal — это аренда устройства, вы вносите ежемесячный платеж…"
type textarea "Sveiki Smart Deal ir ierīces īre, Jūs noteikto termiņu veicat ikmēneša maksājum…"
type textarea "Здравствуйте, Smart Deal — это аренда устройства, вы вносите ежемесячный платеж…"
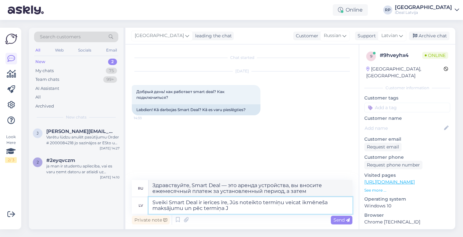
type textarea "Sveiki Smart Deal ir ierīces īre, Jūs noteikto termiņu veicat ikmēneša maksājum…"
type textarea "Здравствуйте, Smart Deal — это аренда устройства, вы вносите ежемесячный платеж…"
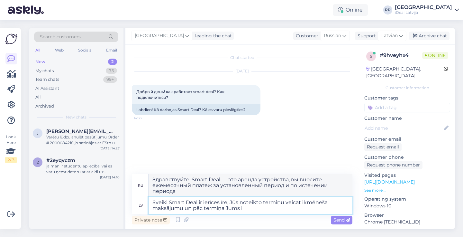
type textarea "Sveiki Smart Deal ir ierīces īre, Jūs noteikto termiņu veicat ikmēneša maksājum…"
type textarea "Здравствуйте, Smart Deal — это аренда устройства, вы вносите ежемесячный платеж…"
type textarea "Sveiki Smart Deal ir ierīces īre, Jūs noteikto termiņu veicat ikmēneša maksājum…"
type textarea "Здравствуйте, Smart Deal — это аренда устройства, вы вносите ежемесячный платеж…"
type textarea "Sveiki Smart Deal ir ierīces īre, Jūs noteikto termiņu veicat ikmēneša maksājum…"
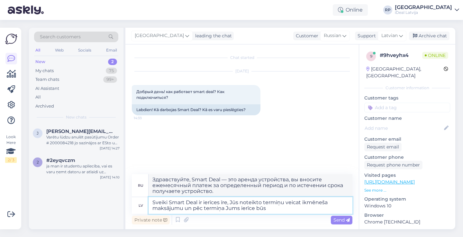
type textarea "Здравствуйте, Smart Deal — это аренда устройства. Вы вносите ежемесячный платеж…"
type textarea "Sveiki Smart Deal ir ierīces īre, Jūs noteikto termiņu veicat ikmēneša maksājum…"
type textarea "Здравствуйте, Smart Deal — это аренда устройства, вы вносите ежемесячную оплату…"
type textarea "Sveiki Smart Deal ir ierīces īre, Jūs noteikto termiņu veicat ikmēneša maksājum…"
type textarea "Здравствуйте! Smart Deal — это аренда устройства. Вы вносите ежемесячный платеж…"
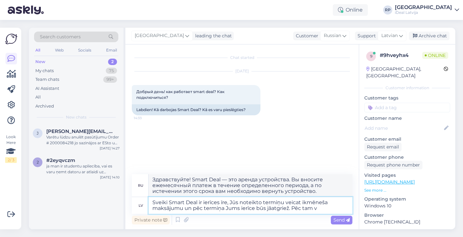
type textarea "Sveiki Smart Deal ir ierīces īre, Jūs noteikto termiņu veicat ikmēneša maksājum…"
type textarea "Здравствуйте! Smart Deal — это аренда устройства. Вы вносите ежемесячный платеж…"
type textarea "Sveiki Smart Deal ir ierīces īre, Jūs noteikto termiņu veicat ikmēneša maksājum…"
type textarea "Здравствуйте! Smart Deal — это аренда устройства. Вы вносите ежемесячный платеж…"
type textarea "Sveiki Smart Deal ir ierīces īre, Jūs noteikto termiņu veicat ikmēneša maksājum…"
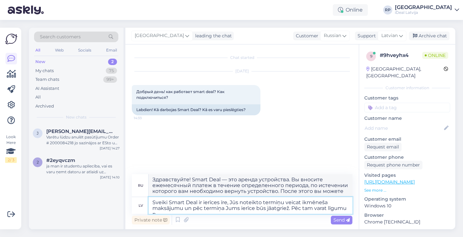
type textarea "Здравствуйте! Smart Deal — это аренда устройства. Вы вносите ежемесячный платёж…"
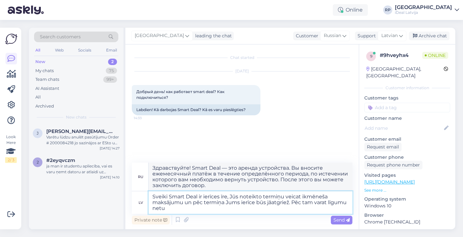
type textarea "Sveiki Smart Deal ir ierīces īre, Jūs noteikto termiņu veicat ikmēneša maksājum…"
type textarea "Здравствуйте! Smart Deal — это аренда устройства. Вы вносите ежемесячный платеж…"
type textarea "Sveiki Smart Deal ir ierīces īre, Jūs noteikto termiņu veicat ikmēneša maksājum…"
type textarea "Здравствуйте! Smart Deal — это аренда устройства. Вы вносите ежемесячный платеж…"
type textarea "Sveiki Smart Deal ir ierīces īre, Jūs noteikto termiņu veicat ikmēneša maksājum…"
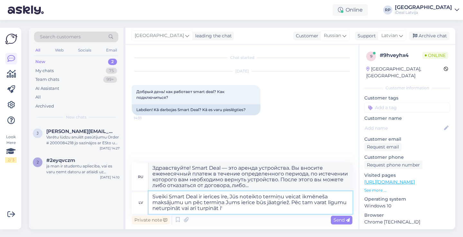
type textarea "Здравствуйте! Smart Deal — это аренда устройства. Вы вносите ежемесячный платеж…"
type textarea "Sveiki Smart Deal ir ierīces īre, Jūs noteikto termiņu veicat ikmēneša maksājum…"
type textarea "Здравствуйте, Smart Deal — это аренда устройства. Вы вносите ежемесячный платёж…"
type textarea "Sveiki Smart Deal ir ierīces īre, Jūs noteikto termiņu veicat ikmēneša maksājum…"
type textarea "Здравствуйте! Smart Deal — это аренда устройства. Вы вносите ежемесячный платеж…"
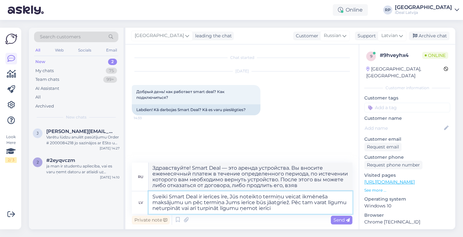
type textarea "Sveiki Smart Deal ir ierīces īre, Jūs noteikto termiņu veicat ikmēneša maksājum…"
type textarea "Здравствуйте! Smart Deal — это аренда устройства. Вы вносите ежемесячный платеж…"
click at [264, 210] on textarea "Sveiki Smart Deal ir ierīces īre, Jūs noteikto termiņu veicat ikmēneša maksājum…" at bounding box center [250, 202] width 204 height 22
type textarea "Sveiki Smart Deal ir ierīces īre, Jūs noteikto termiņu veicat ikmēneša maksājum…"
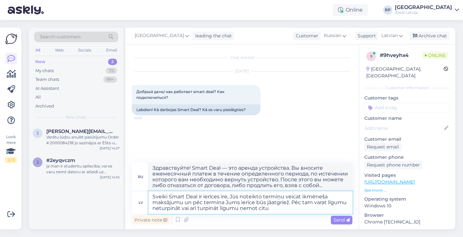
type textarea "Здравствуйте! Smart Deal — это аренда устройства. Вы вносите ежемесячный платеж…"
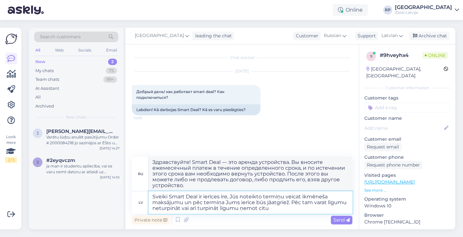
type textarea "Sveiki Smart Deal ir ierīces īre, Jūs noteikto termiņu veicat ikmēneša maksājum…"
type textarea "Здравствуйте, Smart Deal — это аренда устройства. Вы вносите ежемесячный платёж…"
type textarea "Sveiki Smart Deal ir ierīces īre, Jūs noteikto termiņu veicat ikmēneša maksājum…"
type textarea "Здравствуйте! Smart Deal — это аренда устройства. Вы вносите ежемесячный платеж…"
type textarea "Sveiki Smart Deal ir ierīces īre, Jūs noteikto termiņu veicat ikmēneša maksājum…"
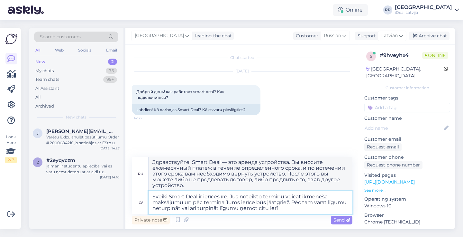
type textarea "Здравствуйте! Smart Deal — это аренда устройства. Вы вносите ежемесячный платёж…"
type textarea "Sveiki Smart Deal ir ierīces īre, Jūs noteikto termiņu veicat ikmēneša maksājum…"
type textarea "Здравствуйте, Smart Deal — это аренда устройства. Вы вносите ежемесячный платёж…"
type textarea "Sveiki Smart Deal ir ierīces īre, Jūs noteikto termiņu veicat ikmēneša maksājum…"
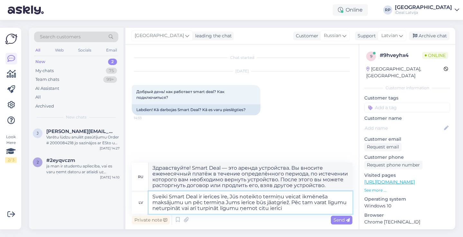
type textarea "Здравствуйте, Smart Deal — это аренда устройства. Вы вносите ежемесячный платёж…"
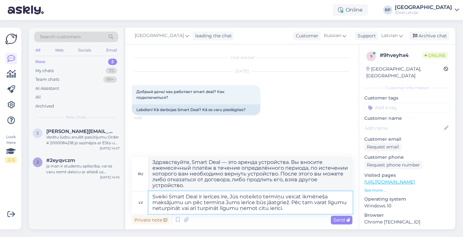
type textarea "Sveiki Smart Deal ir ierīces īre, Jūs noteikto termiņu veicat ikmēneša maksājum…"
type textarea "Здравствуйте! Smart Deal — это аренда устройства. Вы вносите ежемесячный платёж…"
type textarea "Sveiki Smart Deal ir ierīces īre, Jūs noteikto termiņu veicat ikmēneša maksājum…"
type textarea "Здравствуйте! Smart Deal — это аренда устройства. Вы вносите ежемесячный платеж…"
type textarea "Sveiki Smart Deal ir ierīces īre, Jūs noteikto termiņu veicat ikmēneša maksājum…"
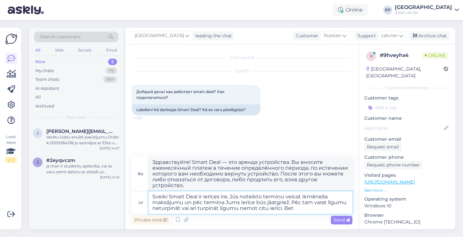
type textarea "Здравствуйте! Smart Deal — это аренда устройства. Вы вносите ежемесячный платеж…"
type textarea "Sveiki Smart Deal ir ierīces īre, Jūs noteikto termiņu veicat ikmēneša maksājum…"
type textarea "Здравствуйте, Smart Deal — это аренда устройства. Вы вносите ежемесячный платеж…"
type textarea "Sveiki Smart Deal ir ierīces īre, Jūs noteikto termiņu veicat ikmēneša maksājum…"
type textarea "Здравствуйте! Smart Deal — это аренда устройства. Вы вносите ежемесячный платеж…"
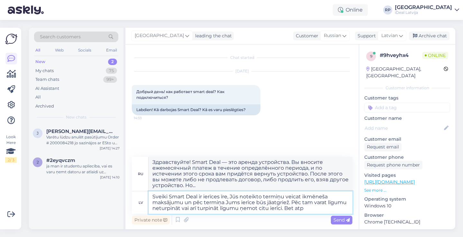
type textarea "Sveiki Smart Deal ir ierīces īre, Jūs noteikto termiņu veicat ikmēneša maksājum…"
type textarea "Здравствуйте, Smart Deal — это аренда устройства. Вы вносите ежемесячный платеж…"
type textarea "Sveiki Smart Deal ir ierīces īre, Jūs noteikto termiņu veicat ikmēneša maksājum…"
type textarea "Здравствуйте, Smart Deal — это аренда устройства. Вы вносите ежемесячный платеж…"
type textarea "Sveiki Smart Deal ir ierīces īre, Jūs noteikto termiņu veicat ikmēneša maksājum…"
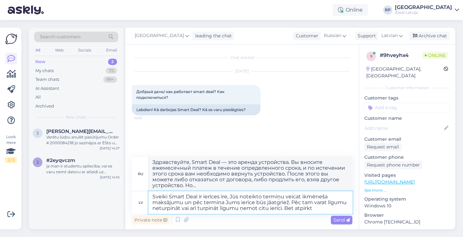
type textarea "Здравствуйте! Smart Deal — это аренда устройства. Вы вносите ежемесячный платеж…"
type textarea "Sveiki Smart Deal ir ierīces īre, Jūs noteikto termiņu veicat ikmēneša maksājum…"
type textarea "Здравствуйте! Smart Deal — это аренда устройства. Вы вносите ежемесячный платёж…"
type textarea "Sveiki Smart Deal ir ierīces īre, Jūs noteikto termiņu veicat ikmēneša maksājum…"
type textarea "Здравствуйте! Smart Deal — это аренда устройства. Вы вносите ежемесячный платеж…"
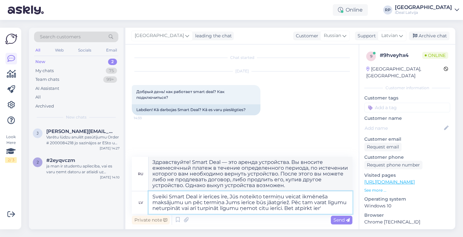
type textarea "Sveiki Smart Deal ir ierīces īre, Jūs noteikto termiņu veicat ikmēneša maksājum…"
type textarea "Здравствуйте, Smart Deal — это аренда устройства. Вы вносите ежемесячный платеж…"
type textarea "Sveiki Smart Deal ir ierīces īre, Jūs noteikto termiņu veicat ikmēneša maksājum…"
type textarea "Здравствуйте! Smart Deal — это аренда устройства. Вы вносите ежемесячный платеж…"
type textarea "Sveiki Smart Deal ir ierīces īre, Jūs noteikto termiņu veicat ikmēneša maksājum…"
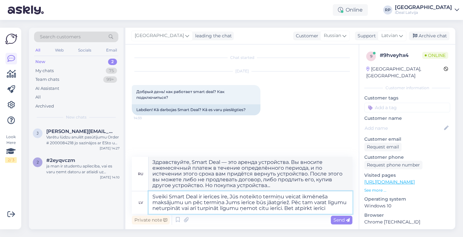
type textarea "Здравствуйте! Smart Deal — это аренда устройства. Вы вносите ежемесячный платеж…"
type textarea "Sveiki Smart Deal ir ierīces īre, Jūs noteikto termiņu veicat ikmēneša maksājum…"
type textarea "Здравствуйте! Smart Deal — это аренда устройства. Вы вносите ежемесячный платеж…"
type textarea "Sveiki Smart Deal ir ierīces īre, Jūs noteikto termiņu veicat ikmēneša maksājum…"
type textarea "Здравствуйте! Smart Deal — это аренда устройства. Вы вносите ежемесячный платёж…"
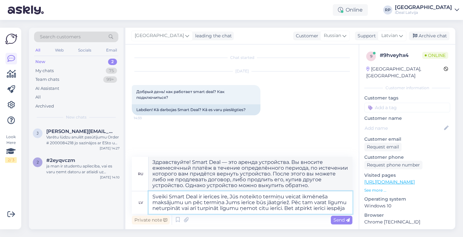
type textarea "Sveiki Smart Deal ir ierīces īre, Jūs noteikto termiņu veicat ikmēneša maksājum…"
type textarea "Здравствуйте! Smart Deal — это аренда устройства. Вы вносите ежемесячный платёж…"
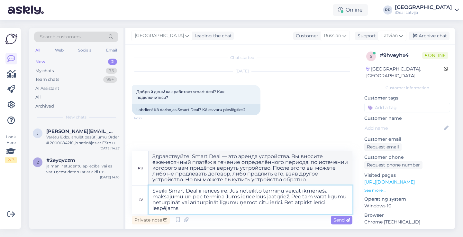
type textarea "Sveiki Smart Deal ir ierīces īre, Jūs noteikto termiņu veicat ikmēneša maksājum…"
type textarea "Здравствуйте! Smart Deal — это аренда устройства. Вы вносите ежемесячный платёж…"
type textarea "Sveiki Smart Deal ir ierīces īre, Jūs noteikto termiņu veicat ikmēneša maksājum…"
type textarea "Здравствуйте! Smart Deal — это аренда устройства. Вы вносите ежемесячный платеж…"
type textarea "Sveiki Smart Deal ir ierīces īre, Jūs noteikto termiņu veicat ikmēneša maksājum…"
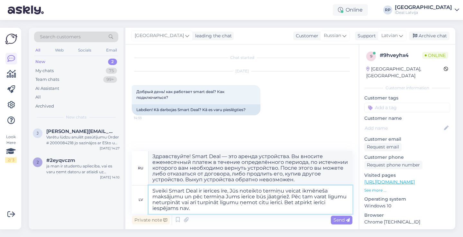
type textarea "Здравствуйте! Smart Deal — это аренда устройства. Вы вносите ежемесячный платёж…"
type textarea "Sveiki Smart Deal ir ierīces īre, Jūs noteikto termiņu veicat ikmēneša maksājum…"
type textarea "Здравствуйте! Smart Deal — это аренда устройства. Вы вносите ежемесячный платеж…"
type textarea "Sveiki Smart Deal ir ierīces īre, Jūs noteikto termiņu veicat ikmēneša maksājum…"
type textarea "Здравствуйте! Smart Deal — это аренда устройства. Вы вносите ежемесячный платеж…"
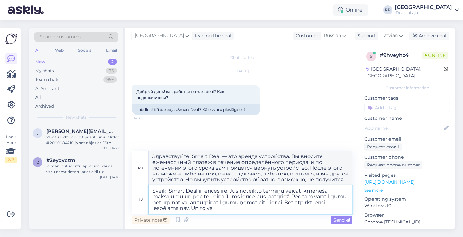
type textarea "Sveiki Smart Deal ir ierīces īre, Jūs noteikto termiņu veicat ikmēneša maksājum…"
type textarea "Здравствуйте! Smart Deal — это аренда устройства. Вы вносите ежемесячный платеж…"
type textarea "Sveiki Smart Deal ir ierīces īre, Jūs noteikto termiņu veicat ikmēneša maksājum…"
type textarea "Здравствуйте! Smart Deal — это аренда устройства. Вы вносите ежемесячный платеж…"
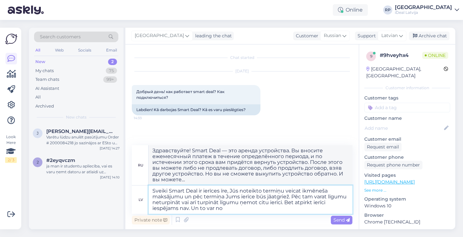
type textarea "Sveiki Smart Deal ir ierīces īre, Jūs noteikto termiņu veicat ikmēneša maksājum…"
type textarea "Здравствуйте! Smart Deal — это аренда устройства. Вы вносите ежемесячный платеж…"
type textarea "Sveiki Smart Deal ir ierīces īre, Jūs noteikto termiņu veicat ikmēneša maksājum…"
type textarea "Здравствуйте! Smart Deal — это аренда устройства. Вы вносите ежемесячный платёж…"
type textarea "Sveiki Smart Deal ir ierīces īre, Jūs noteikto termiņu veicat ikmēneša maksājum…"
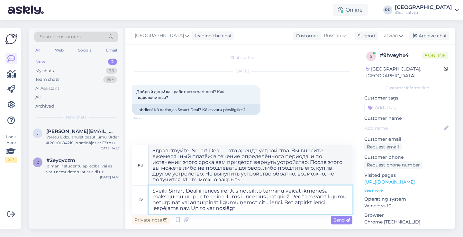
type textarea "Здравствуйте! Smart Deal — это аренда устройства. Вы вносите ежемесячный платеж…"
click at [202, 207] on textarea "Sveiki Smart Deal ir ierīces īre, Jūs noteikto termiņu veicat ikmēneša maksājum…" at bounding box center [250, 199] width 204 height 28
type textarea "Sveiki Smart Deal ir ierīces īre, Jūs noteikto termiņu veicat ikmēneša maksājum…"
type textarea "Здравствуйте! Smart Deal — это аренда устройства. Вы вносите ежемесячный платеж…"
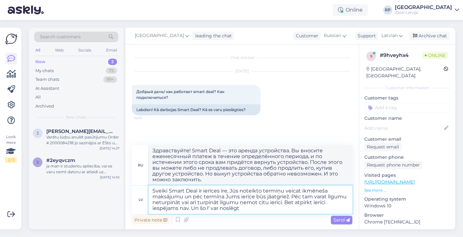
type textarea "Sveiki Smart Deal ir ierīces īre, Jūs noteikto termiņu veicat ikmēneša maksājum…"
type textarea "Здравствуйте! Smart Deal — это аренда устройства. Вы вносите ежемесячный платеж…"
type textarea "Sveiki Smart Deal ir ierīces īre, Jūs noteikto termiņu veicat ikmēneša maksājum…"
type textarea "Здравствуйте! Smart Deal — это аренда устройства. Вы вносите ежемесячный платеж…"
type textarea "Sveiki Smart Deal ir ierīces īre, Jūs noteikto termiņu veicat ikmēneša maksājum…"
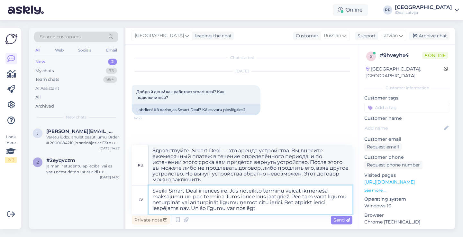
type textarea "Здравствуйте! Smart Deal — это аренда устройства. Вы вносите ежемесячный платеж…"
click at [278, 207] on textarea "Sveiki Smart Deal ir ierīces īre, Jūs noteikto termiņu veicat ikmēneša maksājum…" at bounding box center [250, 199] width 204 height 28
type textarea "Sveiki Smart Deal ir ierīces īre, Jūs noteikto termiņu veicat ikmēneša maksājum…"
type textarea "Здравствуйте! Smart Deal — это аренда устройства. Вы вносите ежемесячный платеж…"
type textarea "Sveiki Smart Deal ir ierīces īre, Jūs noteikto termiņu veicat ikmēneša maksājum…"
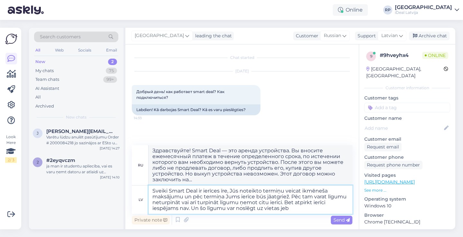
type textarea "Здравствуйте! Smart Deal — это аренда устройства. Вы вносите ежемесячный платёж…"
type textarea "Sveiki Smart Deal ir ierīces īre, Jūs noteikto termiņu veicat ikmēneša maksājum…"
type textarea "Здравствуйте! Smart Deal — это аренда устройства. Вы вносите ежемесячный платеж…"
type textarea "Sveiki Smart Deal ir ierīces īre, Jūs noteikto termiņu veicat ikmēneša maksājum…"
type textarea "Здравствуйте! Smart Deal — это аренда устройства. Вы вносите ежемесячный платеж…"
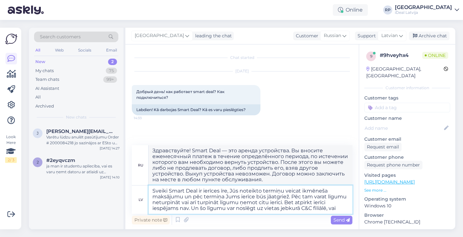
type textarea "Sveiki Smart Deal ir ierīces īre, Jūs noteikto termiņu veicat ikmēneša maksājum…"
type textarea "Здравствуйте! Smart Deal — это аренда устройства. Вы вносите ежемесячный платеж…"
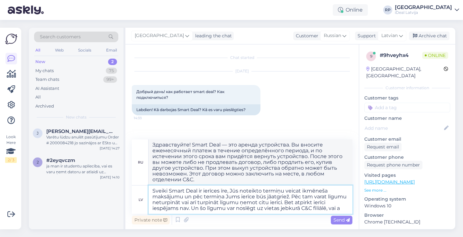
type textarea "Sveiki Smart Deal ir ierīces īre, Jūs noteikto termiņu veicat ikmēneša maksājum…"
type textarea "Здравствуйте! Smart Deal — это аренда устройства. Вы вносите ежемесячный платеж…"
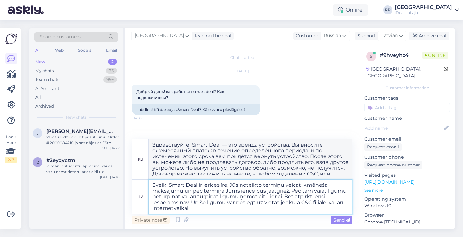
type textarea "Sveiki Smart Deal ir ierīces īre, Jūs noteikto termiņu veicat ikmēneša maksājum…"
type textarea "Здравствуйте! Smart Deal — это аренда устройства. Вы вносите ежемесячный платеж…"
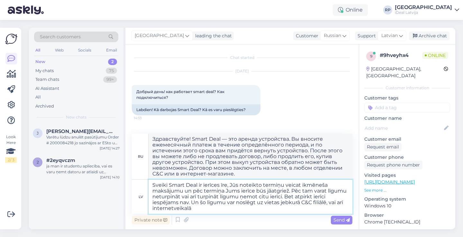
drag, startPoint x: 151, startPoint y: 182, endPoint x: 198, endPoint y: 207, distance: 53.2
click at [198, 207] on textarea "Sveiki Smart Deal ir ierīces īre, Jūs noteikto termiņu veicat ikmēneša maksājum…" at bounding box center [250, 196] width 204 height 34
paste textarea "! Smart Deal ir ierīces noma – Jūs maksājat ik mēnesi noteiktu summu, un pēc te…"
type textarea "Sveiki! Smart Deal ir ierīces noma – Jūs maksājat ik mēnesi noteiktu summu, un …"
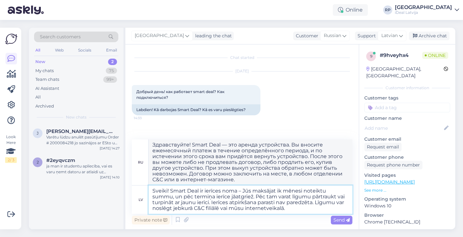
type textarea "Здравствуйте! Smart Deal — это аренда устройства: вы платите определённую сумму…"
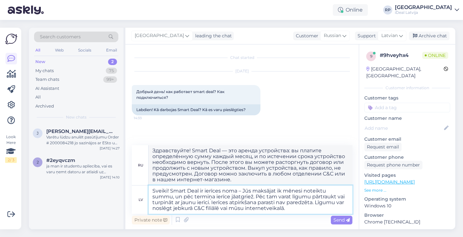
drag, startPoint x: 244, startPoint y: 191, endPoint x: 292, endPoint y: 181, distance: 48.6
click at [244, 191] on textarea "Sveiki! Smart Deal ir ierīces noma – Jūs maksājat ik mēnesi noteiktu summu, un …" at bounding box center [250, 199] width 204 height 28
type textarea "Sveiki! Smart Deal ir ierīces noma - Jūs maksājat ik mēnesi noteiktu summu, un …"
type textarea "Здравствуйте! Smart Deal — это аренда устройства: вы платите определённую сумму…"
click at [299, 207] on textarea "Sveiki! Smart Deal ir ierīces noma - Jūs maksājat ik mēnesi noteiktu summu, un …" at bounding box center [250, 199] width 204 height 28
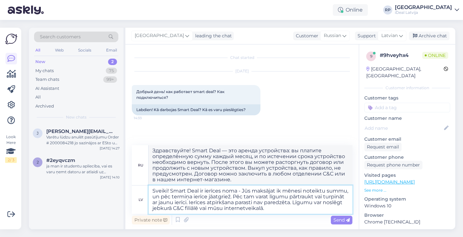
drag, startPoint x: 236, startPoint y: 202, endPoint x: 291, endPoint y: 201, distance: 55.0
click at [291, 201] on textarea "Sveiki! Smart Deal ir ierīces noma - Jūs maksājat ik mēnesi noteiktu summu, un …" at bounding box center [250, 199] width 204 height 28
type textarea "Sveiki! Smart Deal ir ierīces noma - Jūs maksājat ik mēnesi noteiktu summu, un …"
type textarea "Здравствуйте! Smart Deal — это аренда устройства: вы платите определённую сумму…"
click at [267, 211] on textarea "Sveiki! Smart Deal ir ierīces noma - Jūs maksājat ik mēnesi noteiktu summu, un …" at bounding box center [250, 199] width 204 height 28
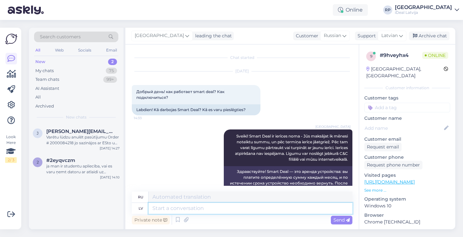
scroll to position [33, 0]
